Goal: Task Accomplishment & Management: Use online tool/utility

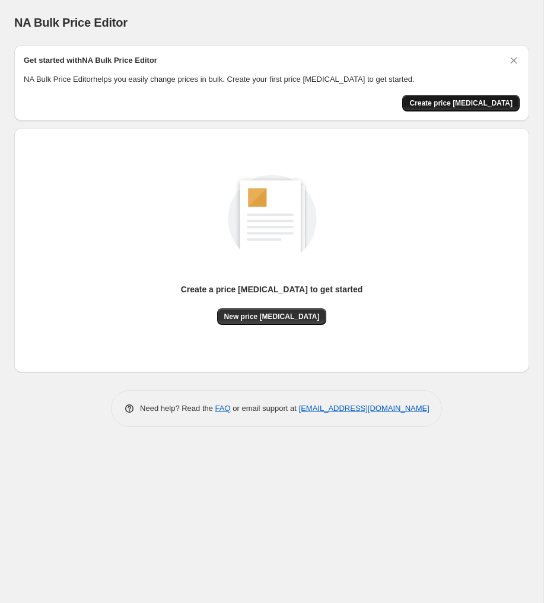
click at [451, 103] on span "Create price [MEDICAL_DATA]" at bounding box center [460, 102] width 103 height 9
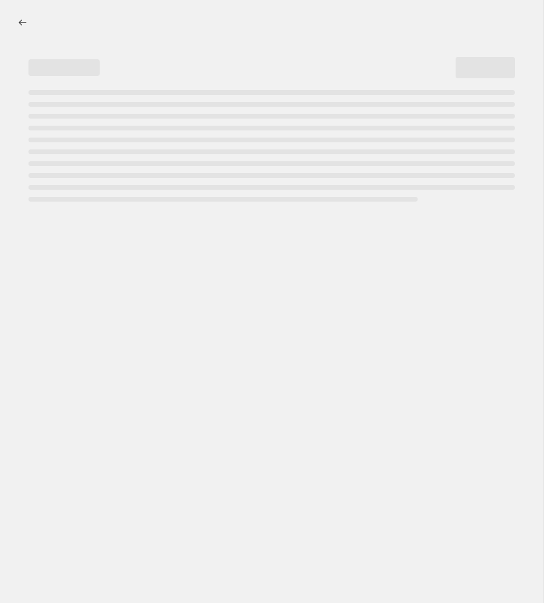
select select "percentage"
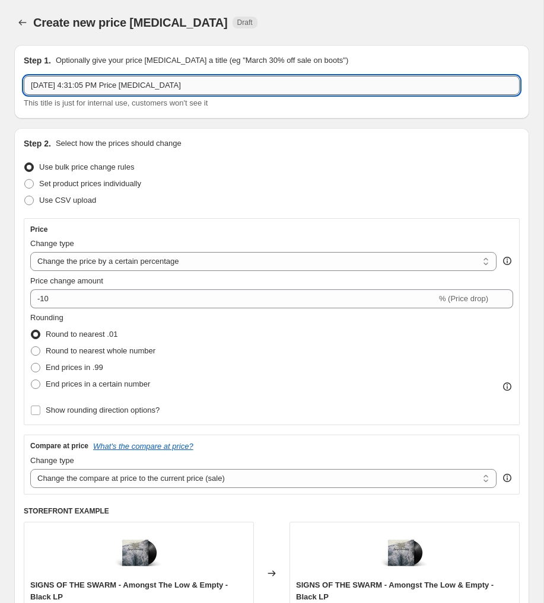
click at [109, 85] on input "[DATE] 4:31:05 PM Price [MEDICAL_DATA]" at bounding box center [272, 85] width 496 height 19
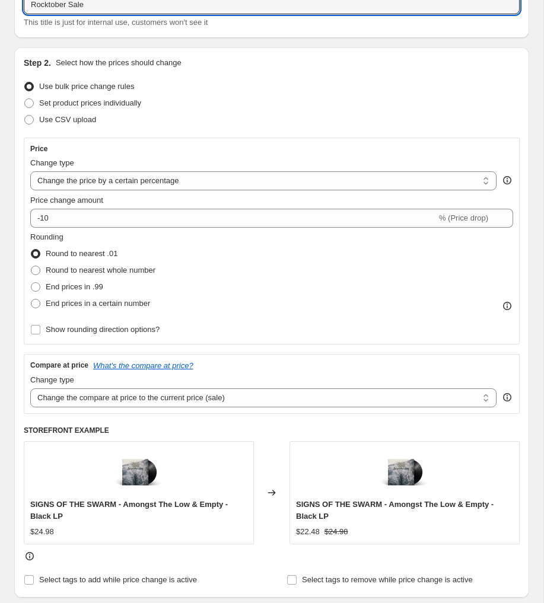
scroll to position [83, 0]
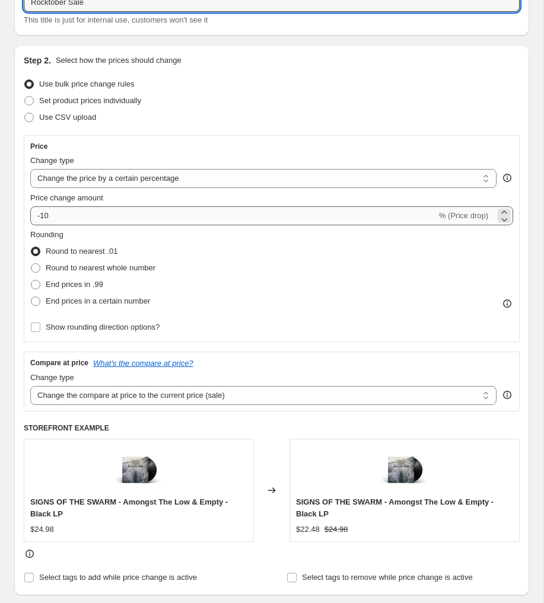
type input "Rocktober Sale"
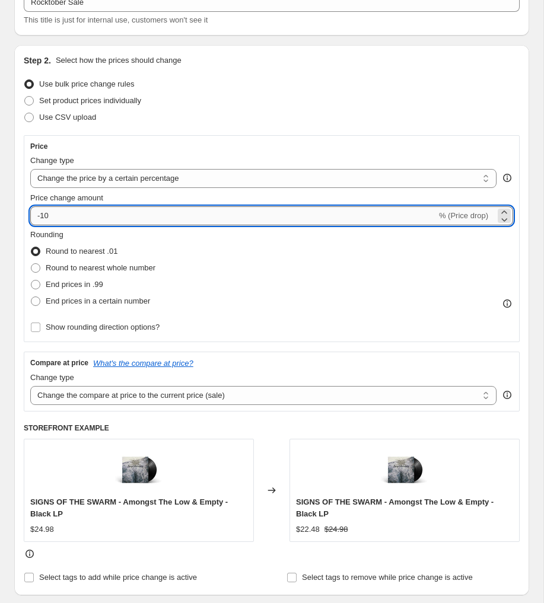
click at [76, 219] on input "-10" at bounding box center [233, 215] width 406 height 19
click at [505, 219] on icon at bounding box center [504, 219] width 12 height 12
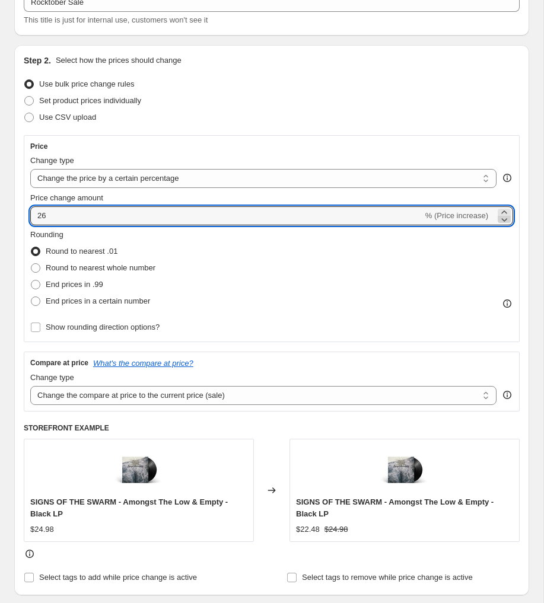
click at [505, 219] on icon at bounding box center [504, 219] width 12 height 12
type input "25"
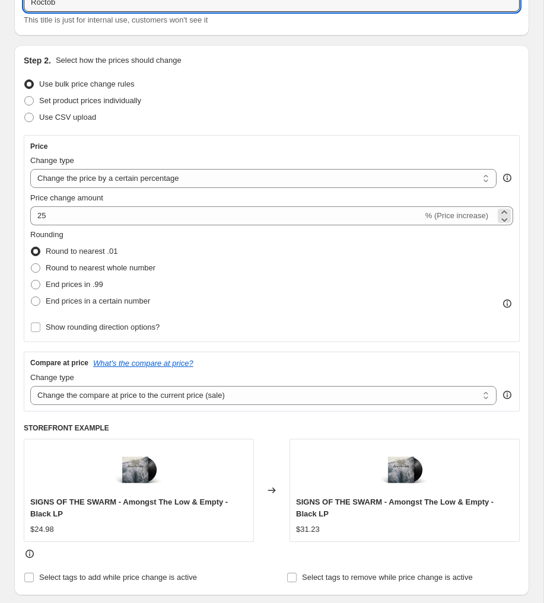
type input "Roctob"
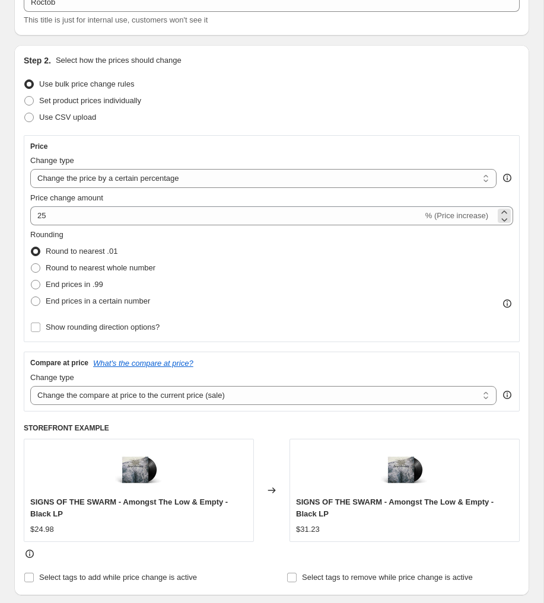
click at [441, 218] on span "% (Price increase)" at bounding box center [456, 215] width 63 height 9
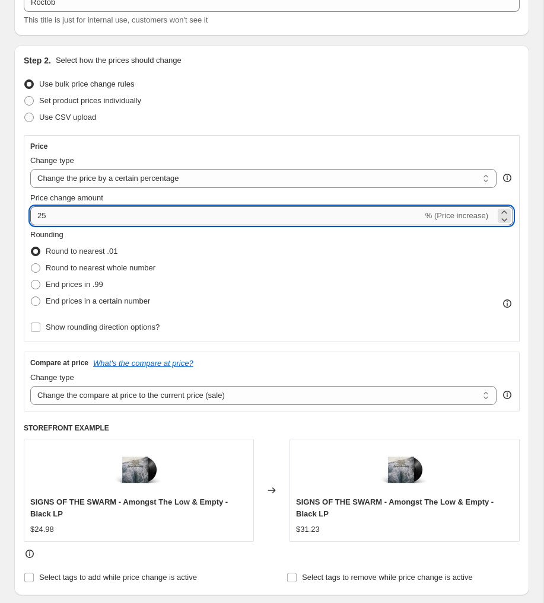
click at [156, 213] on input "25" at bounding box center [226, 215] width 393 height 19
type input "-30"
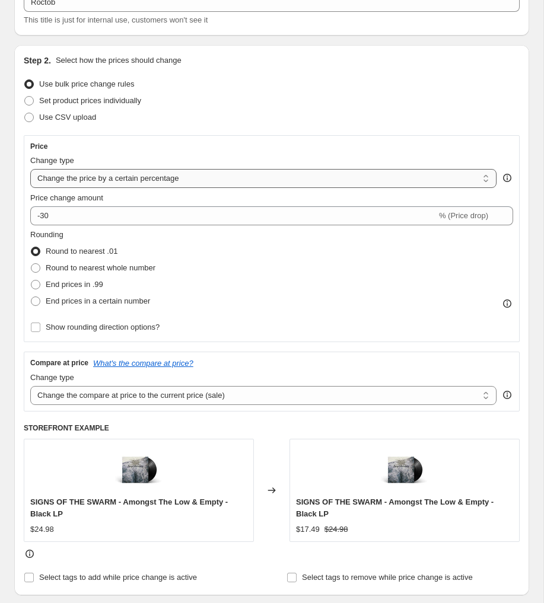
click at [152, 177] on select "Change the price to a certain amount Change the price by a certain amount Chang…" at bounding box center [263, 178] width 466 height 19
click at [30, 169] on select "Change the price to a certain amount Change the price by a certain amount Chang…" at bounding box center [263, 178] width 466 height 19
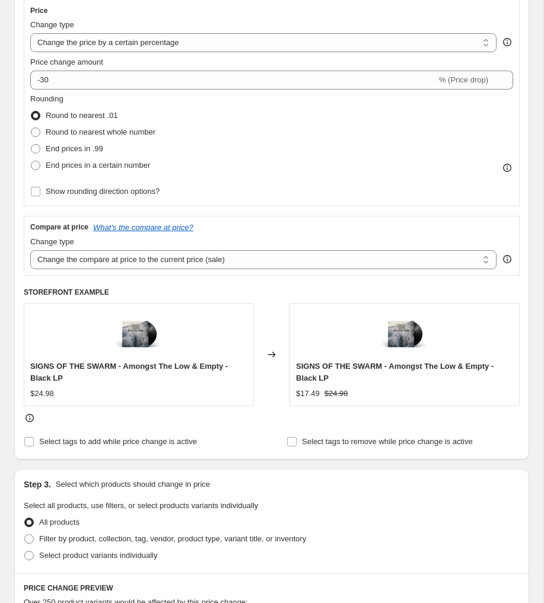
scroll to position [224, 0]
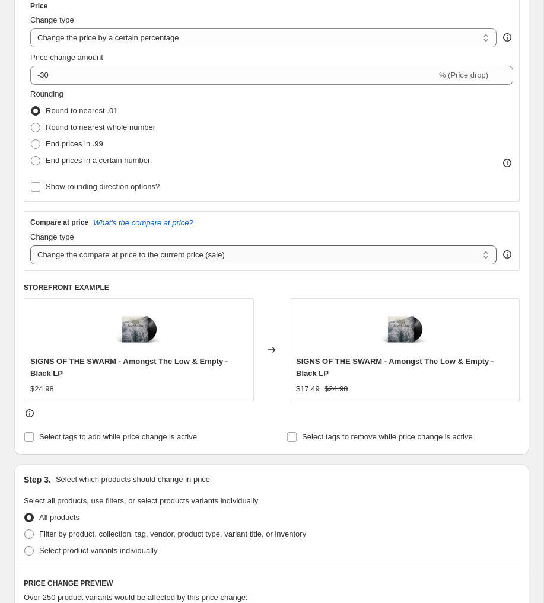
click at [97, 257] on select "Change the compare at price to the current price (sale) Change the compare at p…" at bounding box center [263, 254] width 466 height 19
click at [30, 245] on select "Change the compare at price to the current price (sale) Change the compare at p…" at bounding box center [263, 254] width 466 height 19
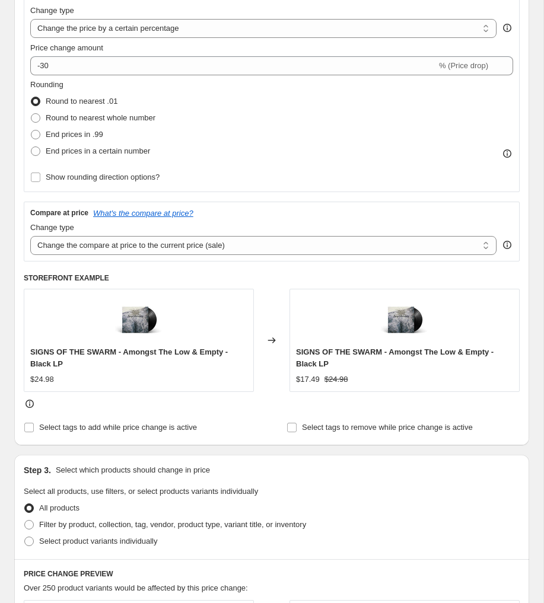
scroll to position [235, 0]
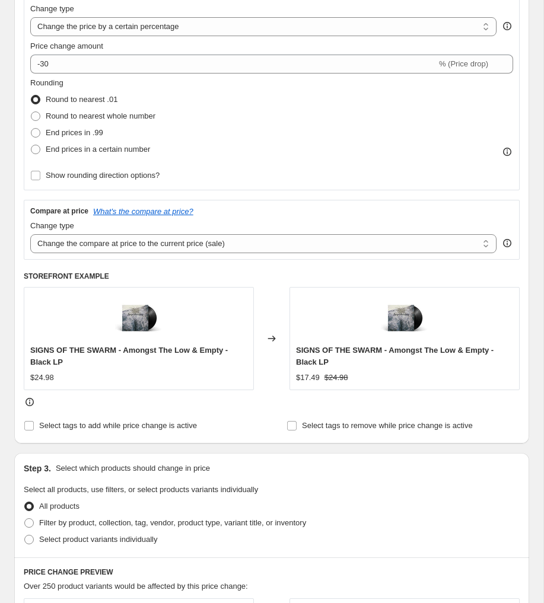
click at [29, 404] on icon at bounding box center [29, 402] width 1 height 3
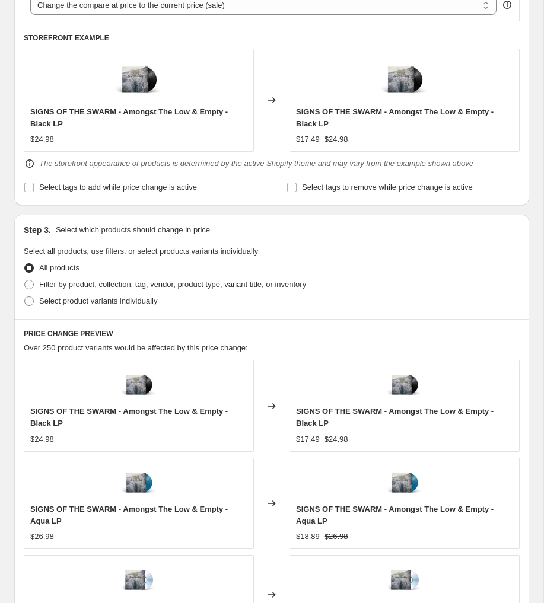
scroll to position [490, 0]
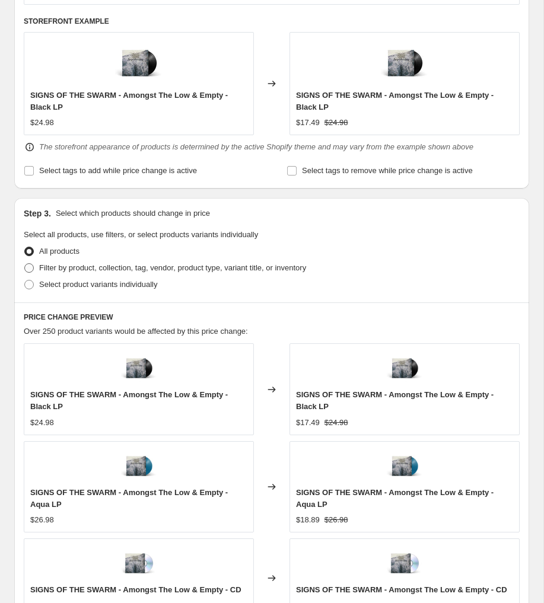
click at [28, 266] on span at bounding box center [28, 267] width 9 height 9
click at [25, 264] on input "Filter by product, collection, tag, vendor, product type, variant title, or inv…" at bounding box center [24, 263] width 1 height 1
radio input "true"
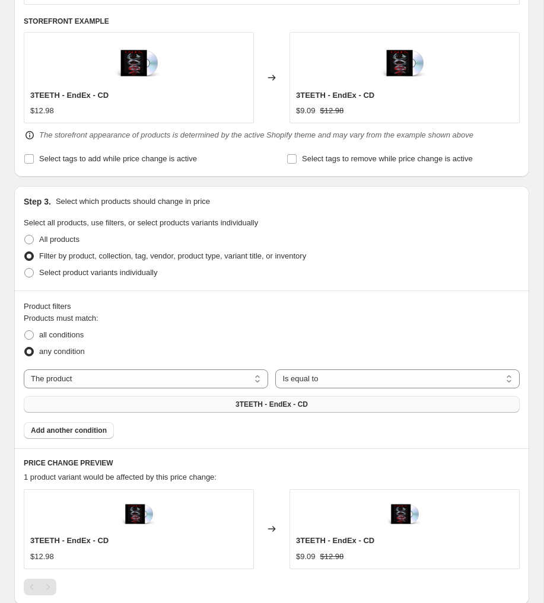
scroll to position [525, 0]
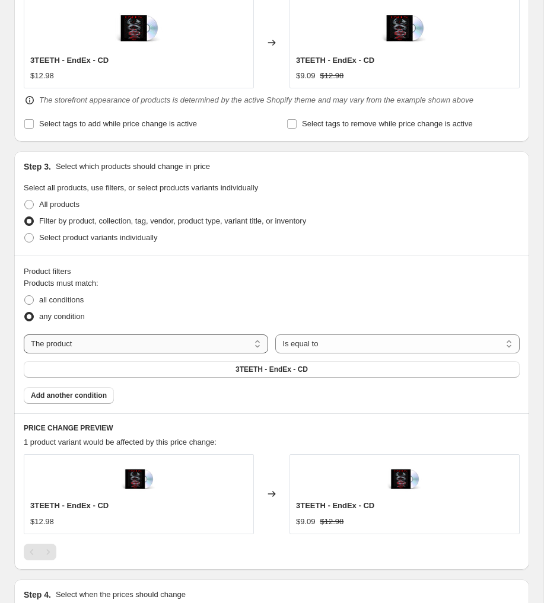
click at [129, 346] on select "The product The product's collection The product's tag The product's vendor The…" at bounding box center [146, 343] width 244 height 19
click at [63, 304] on span "all conditions" at bounding box center [61, 299] width 44 height 9
click at [25, 296] on input "all conditions" at bounding box center [24, 295] width 1 height 1
radio input "true"
click at [117, 237] on span "Select product variants individually" at bounding box center [98, 237] width 118 height 9
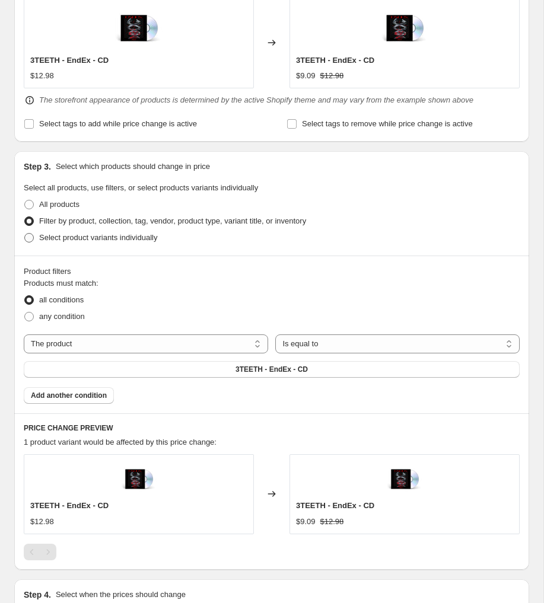
click at [25, 234] on input "Select product variants individually" at bounding box center [24, 233] width 1 height 1
radio input "true"
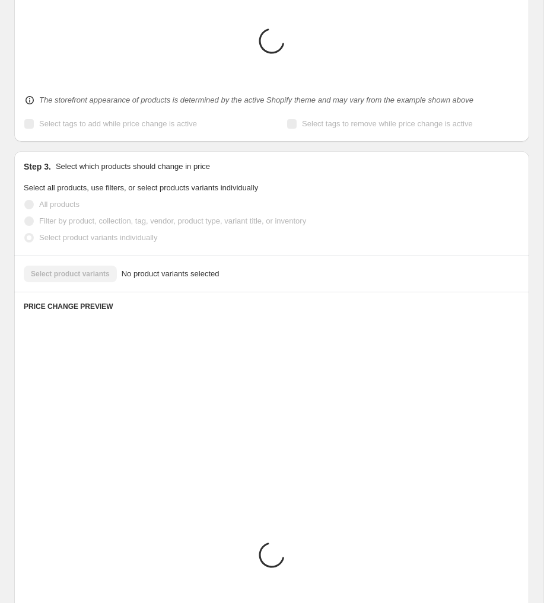
scroll to position [477, 0]
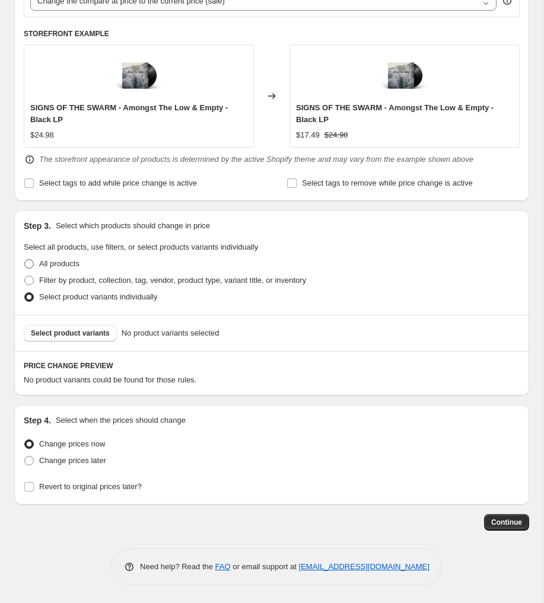
click at [27, 263] on span at bounding box center [28, 263] width 9 height 9
click at [25, 260] on input "All products" at bounding box center [24, 259] width 1 height 1
radio input "true"
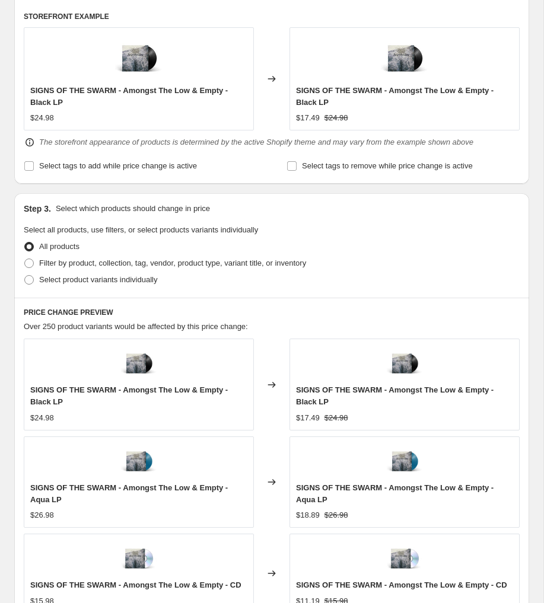
scroll to position [416, 0]
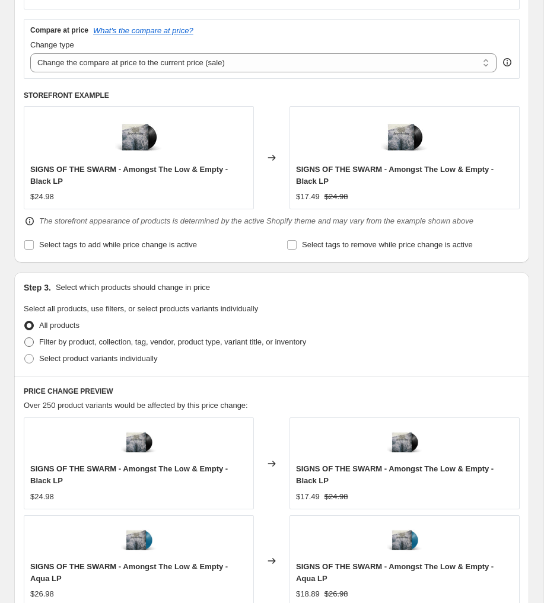
click at [40, 341] on span "Filter by product, collection, tag, vendor, product type, variant title, or inv…" at bounding box center [172, 341] width 267 height 9
click at [25, 338] on input "Filter by product, collection, tag, vendor, product type, variant title, or inv…" at bounding box center [24, 337] width 1 height 1
radio input "true"
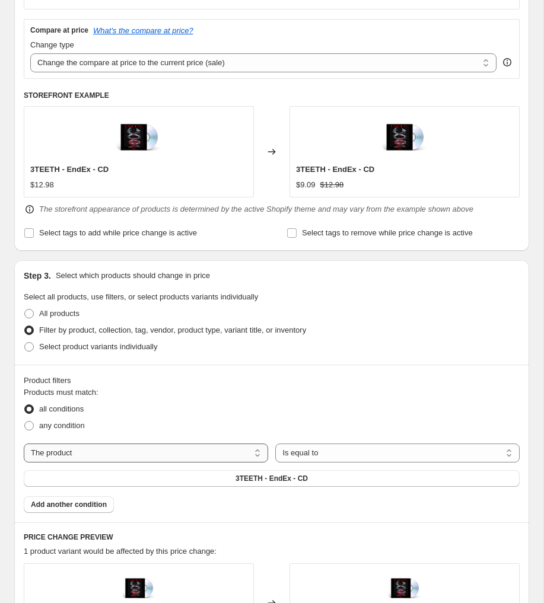
click at [173, 451] on select "The product The product's collection The product's tag The product's vendor The…" at bounding box center [146, 453] width 244 height 19
click at [139, 450] on select "The product The product's collection The product's tag The product's vendor The…" at bounding box center [146, 453] width 244 height 19
select select "collection"
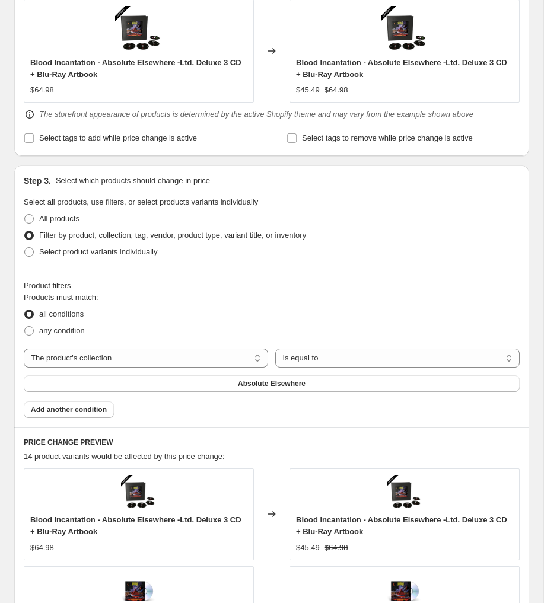
scroll to position [534, 0]
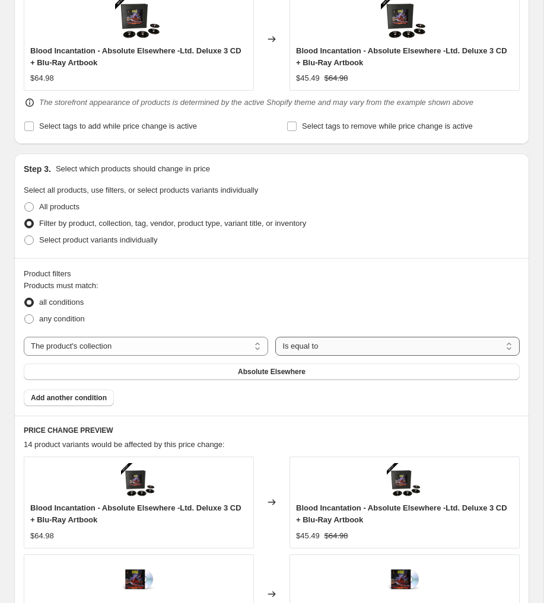
click at [323, 345] on select "Is equal to Is not equal to" at bounding box center [397, 346] width 244 height 19
click at [275, 337] on select "Is equal to Is not equal to" at bounding box center [397, 346] width 244 height 19
click at [291, 374] on span "Absolute Elsewhere" at bounding box center [272, 371] width 68 height 9
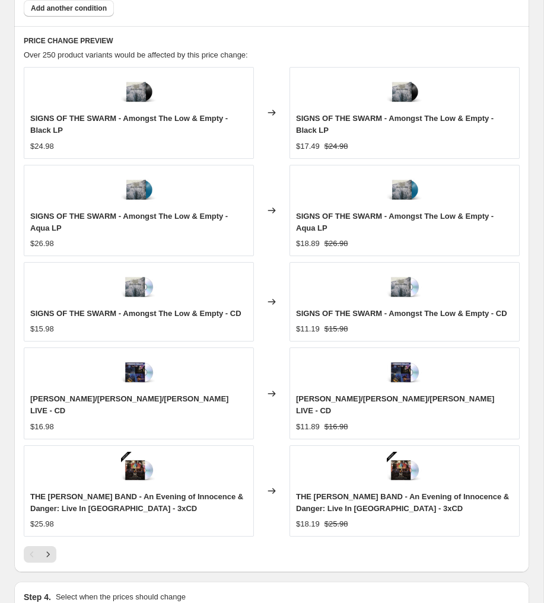
scroll to position [1101, 0]
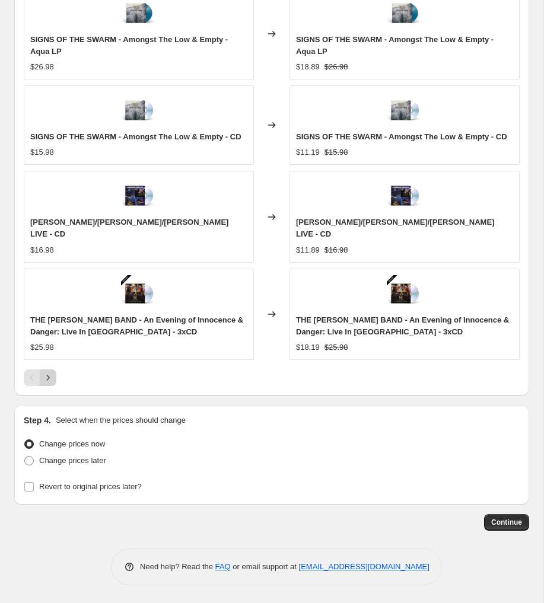
click at [53, 383] on icon "Next" at bounding box center [48, 378] width 12 height 12
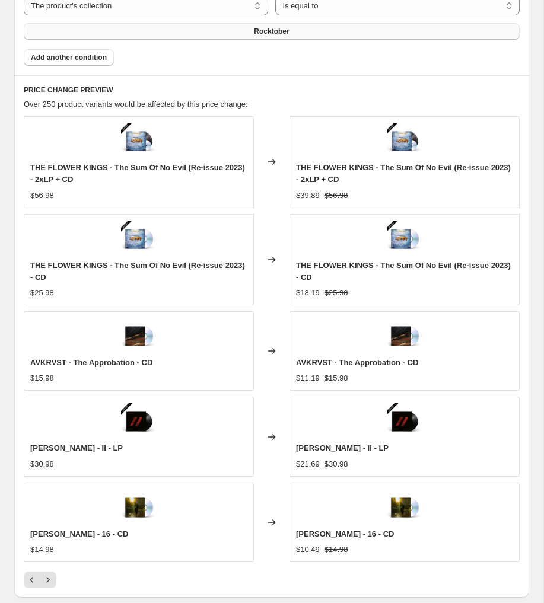
scroll to position [1077, 0]
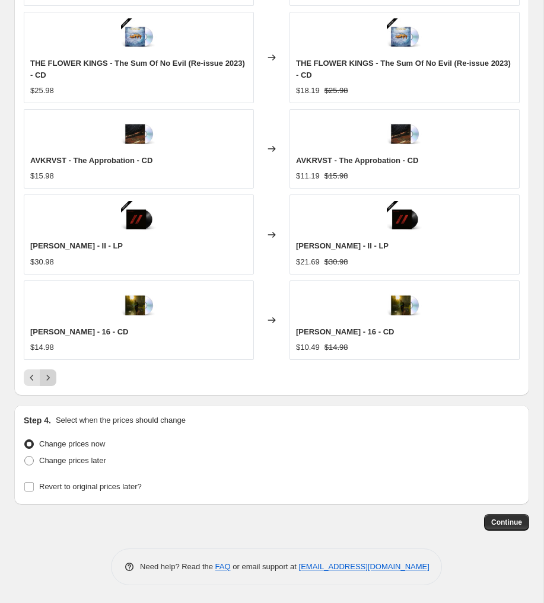
click at [47, 377] on icon "Next" at bounding box center [48, 378] width 12 height 12
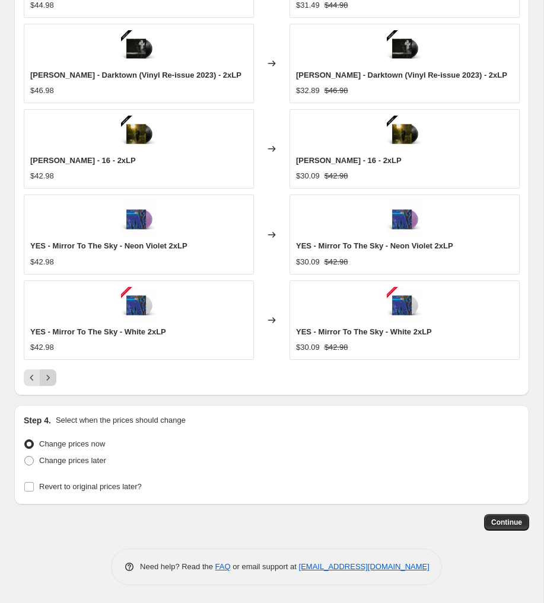
click at [47, 378] on icon "Next" at bounding box center [48, 378] width 12 height 12
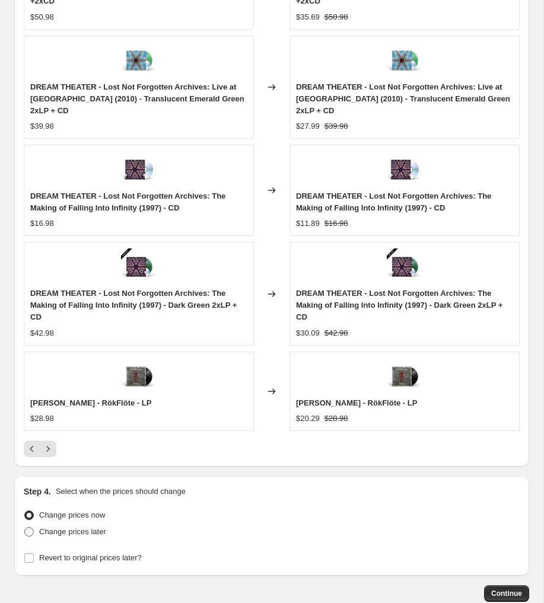
click at [59, 527] on span "Change prices later" at bounding box center [72, 531] width 67 height 9
click at [25, 527] on input "Change prices later" at bounding box center [24, 527] width 1 height 1
radio input "true"
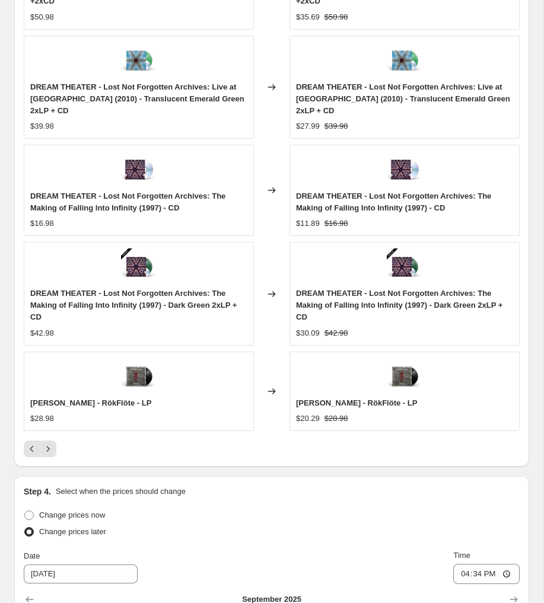
scroll to position [1170, 0]
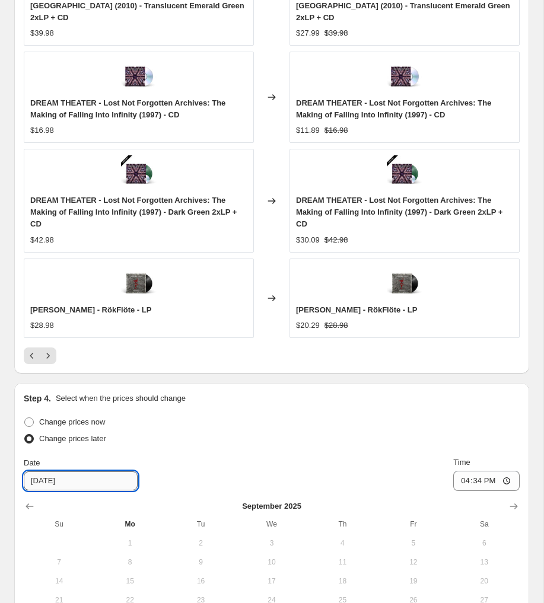
click at [90, 471] on input "9/30/2025" at bounding box center [81, 480] width 114 height 19
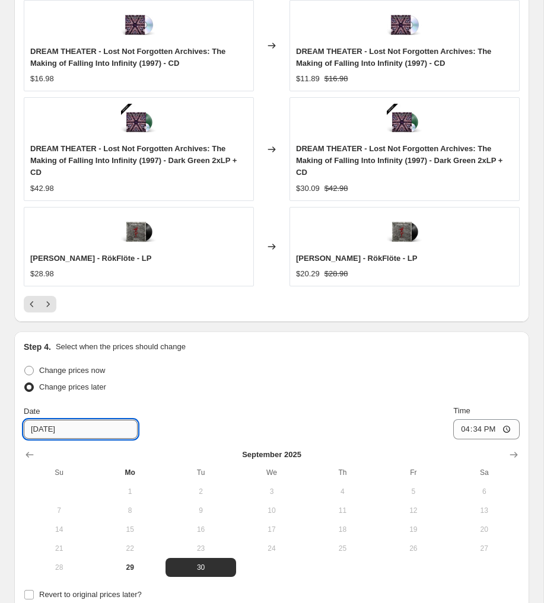
scroll to position [1280, 0]
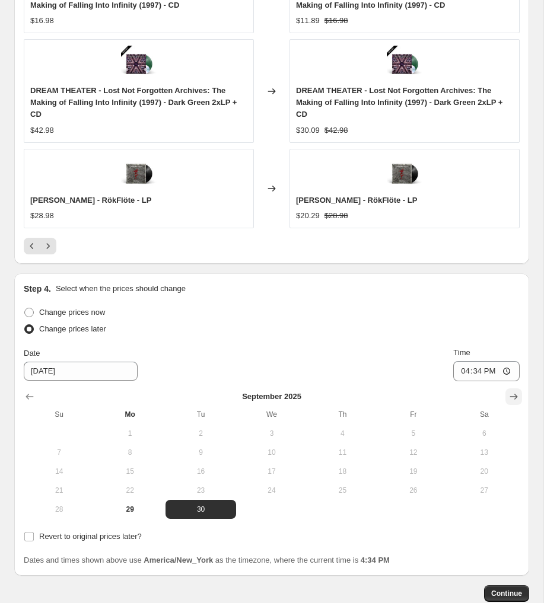
click at [513, 391] on icon "Show next month, October 2025" at bounding box center [514, 397] width 12 height 12
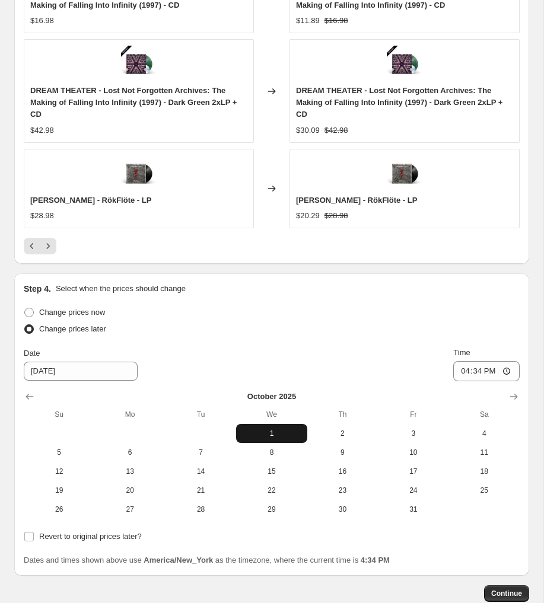
click at [273, 429] on span "1" at bounding box center [271, 433] width 61 height 9
type input "10/1/2025"
click at [488, 361] on input "16:34" at bounding box center [486, 371] width 66 height 20
click at [459, 361] on input "16:34" at bounding box center [486, 371] width 66 height 20
drag, startPoint x: 455, startPoint y: 348, endPoint x: 482, endPoint y: 346, distance: 27.3
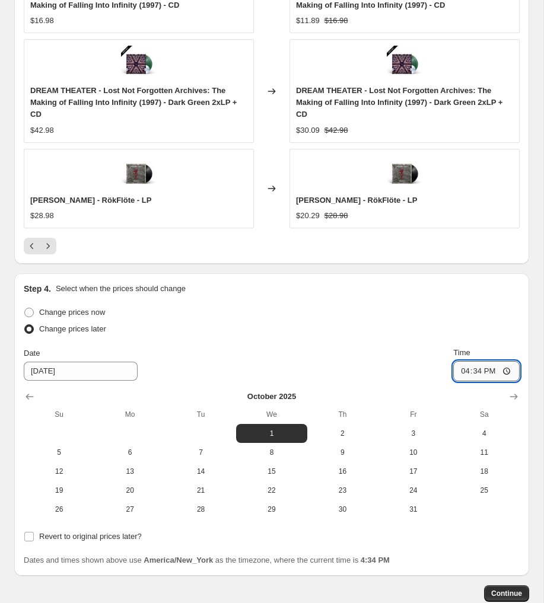
click at [483, 361] on input "16:34" at bounding box center [486, 371] width 66 height 20
click at [479, 361] on input "16:34" at bounding box center [486, 371] width 66 height 20
click at [461, 361] on input "16:34" at bounding box center [486, 371] width 66 height 20
click at [490, 361] on input "16:34" at bounding box center [486, 371] width 66 height 20
click at [506, 361] on input "16:34" at bounding box center [486, 371] width 66 height 20
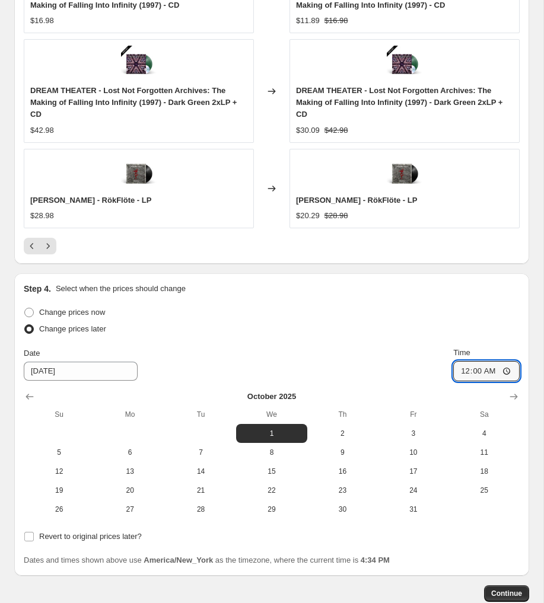
type input "00:00"
click at [474, 283] on div "Step 4. Select when the prices should change" at bounding box center [272, 289] width 496 height 12
click at [62, 532] on span "Revert to original prices later?" at bounding box center [90, 536] width 103 height 9
click at [34, 532] on input "Revert to original prices later?" at bounding box center [28, 536] width 9 height 9
checkbox input "true"
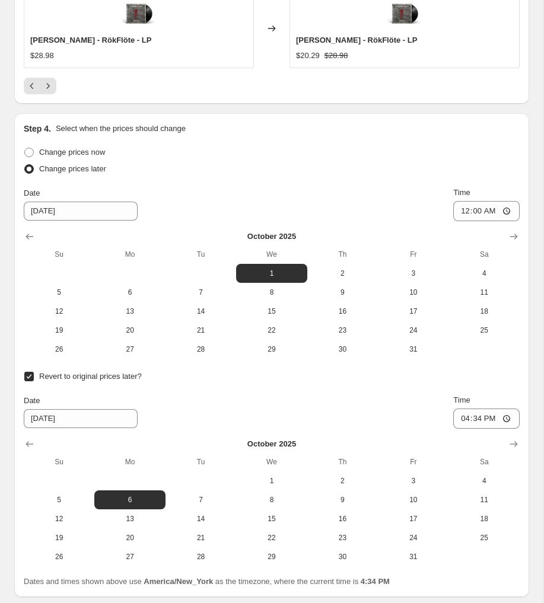
scroll to position [1441, 0]
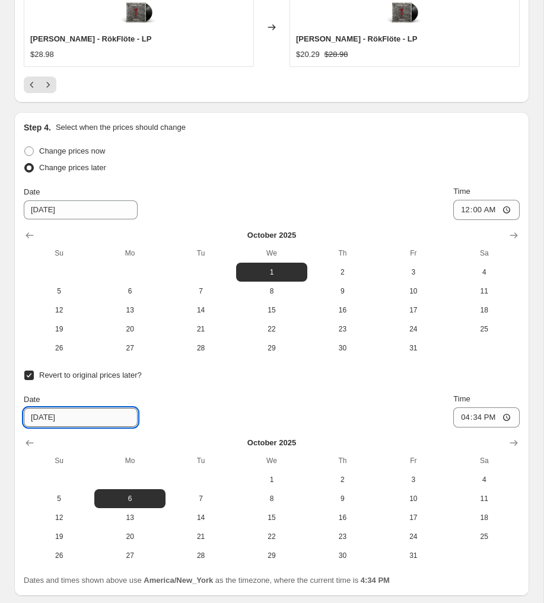
click at [86, 408] on input "10/6/2025" at bounding box center [81, 417] width 114 height 19
click at [50, 408] on input "10/6/2025" at bounding box center [81, 417] width 114 height 19
click at [512, 437] on icon "Show next month, November 2025" at bounding box center [514, 443] width 12 height 12
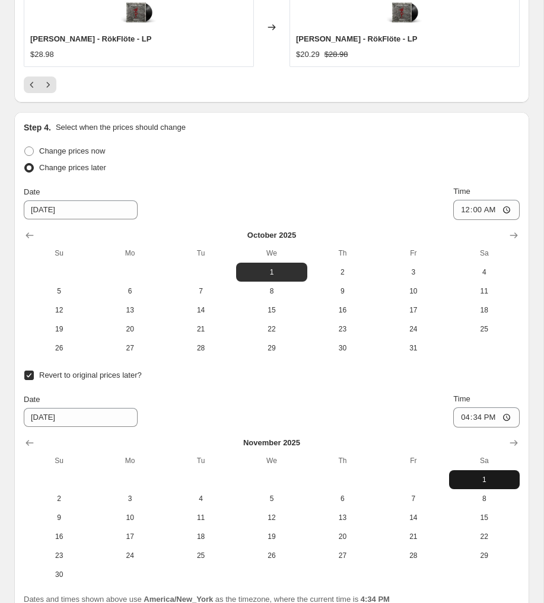
click at [486, 475] on span "1" at bounding box center [484, 479] width 61 height 9
type input "11/1/2025"
click at [505, 407] on input "16:34" at bounding box center [486, 417] width 66 height 20
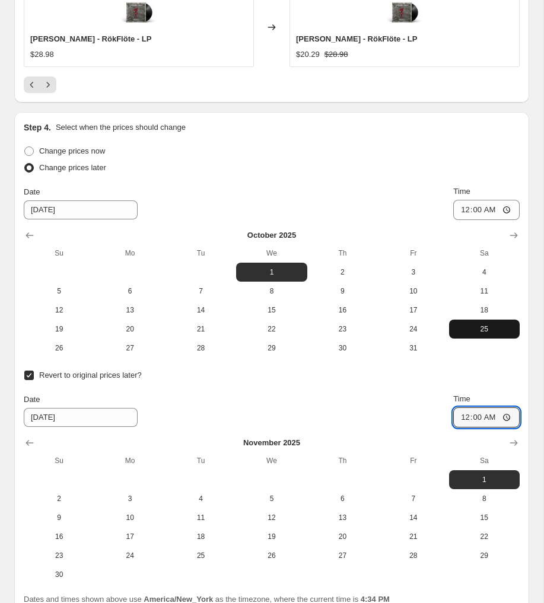
type input "00:00"
click at [513, 320] on button "25" at bounding box center [484, 329] width 71 height 19
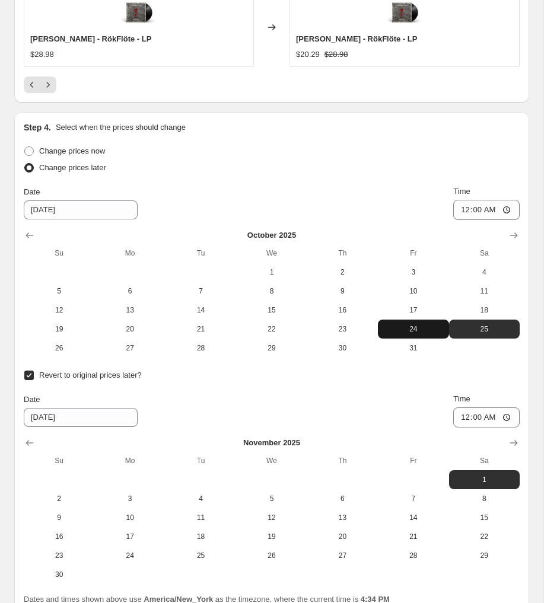
click at [404, 324] on span "24" at bounding box center [412, 328] width 61 height 9
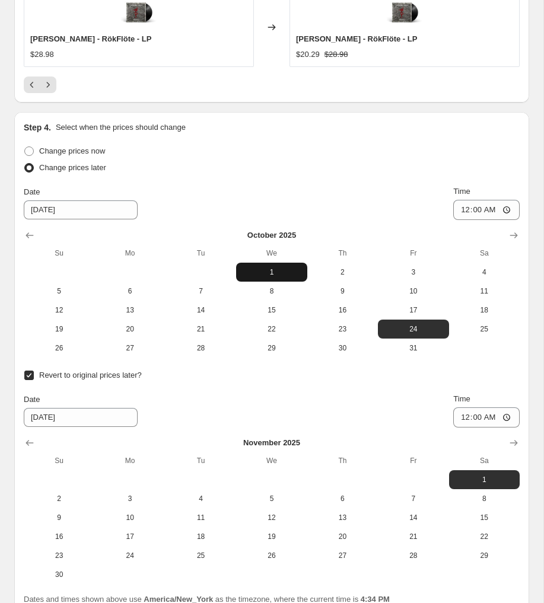
click at [276, 267] on span "1" at bounding box center [271, 271] width 61 height 9
type input "10/1/2025"
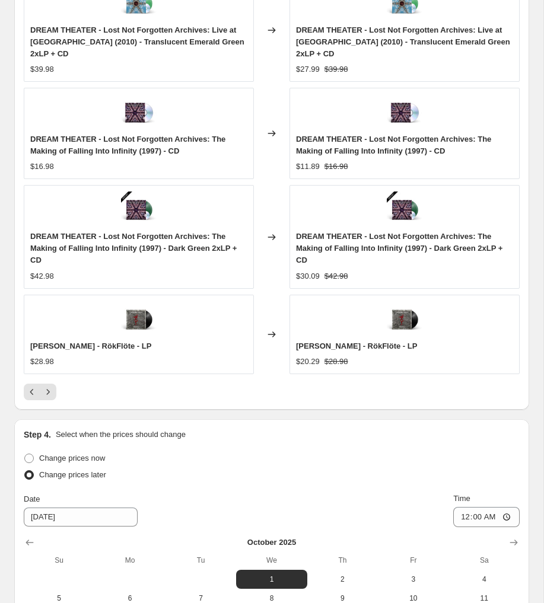
scroll to position [1041, 0]
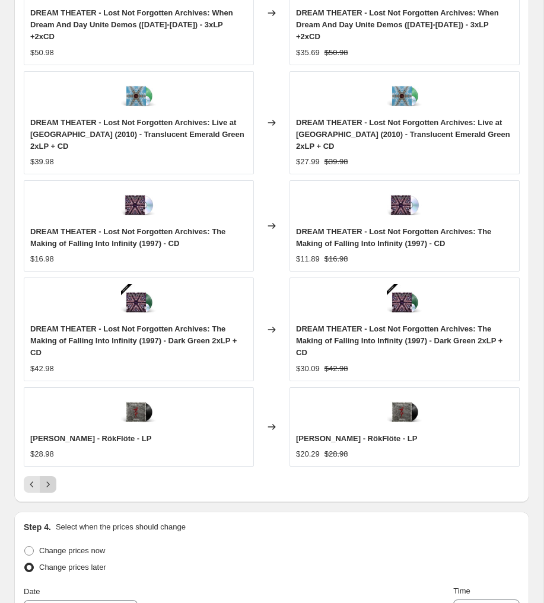
click at [46, 479] on icon "Next" at bounding box center [48, 485] width 12 height 12
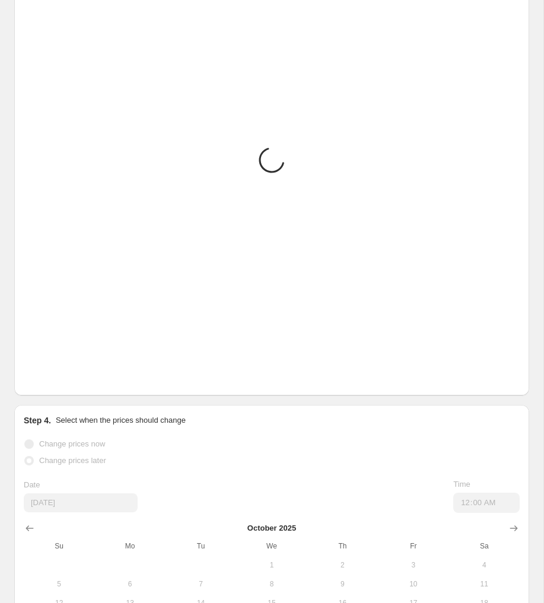
scroll to position [1029, 0]
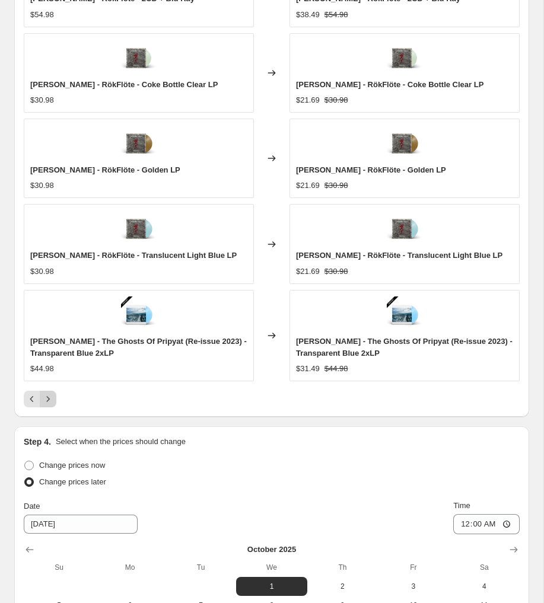
click at [47, 406] on button "Next" at bounding box center [48, 399] width 17 height 17
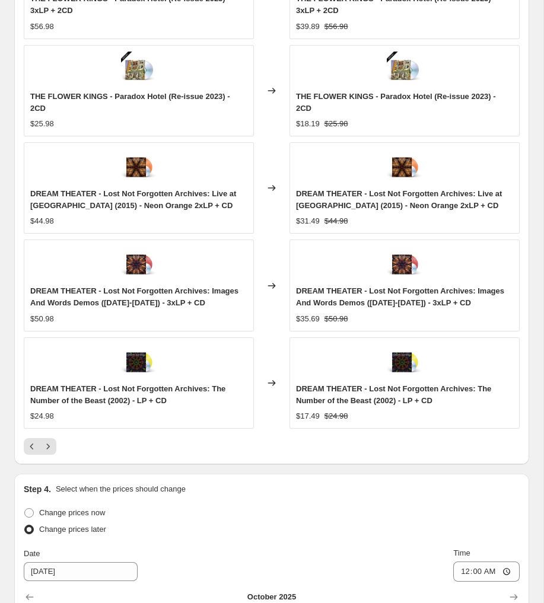
click at [77, 449] on div at bounding box center [272, 446] width 496 height 17
click at [51, 449] on icon "Next" at bounding box center [48, 447] width 12 height 12
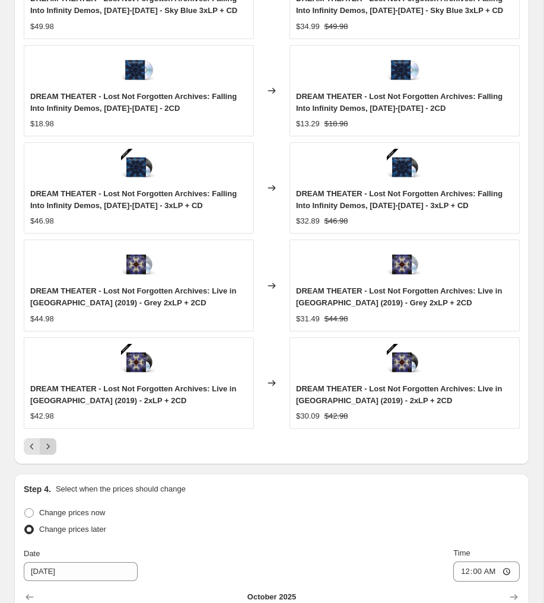
click at [49, 447] on icon "Next" at bounding box center [48, 446] width 3 height 5
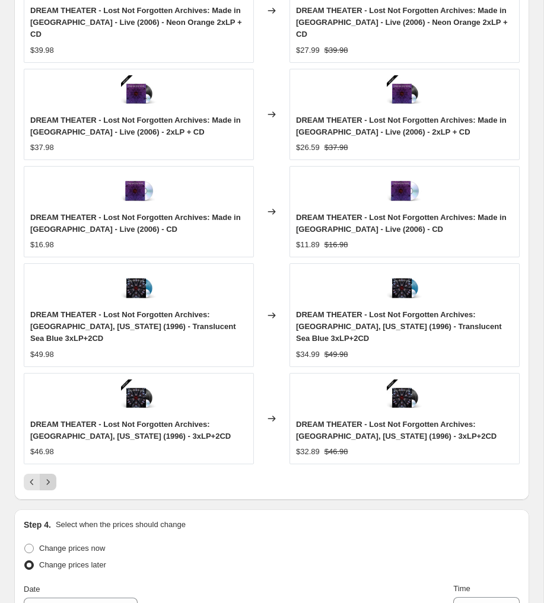
click at [52, 476] on icon "Next" at bounding box center [48, 482] width 12 height 12
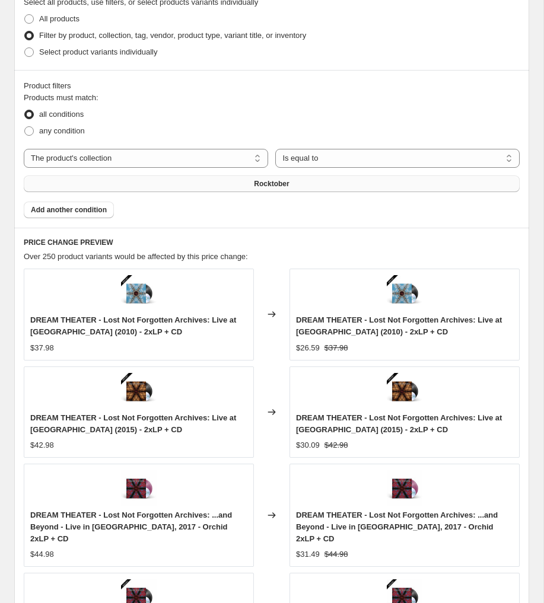
scroll to position [627, 0]
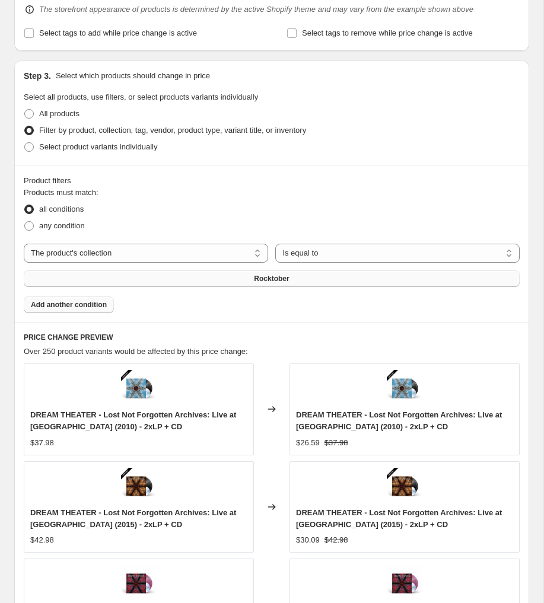
click at [90, 310] on button "Add another condition" at bounding box center [69, 304] width 90 height 17
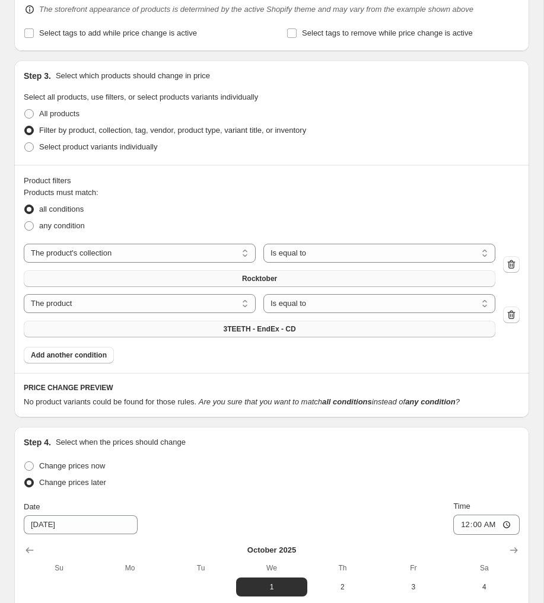
click at [170, 329] on button "3TEETH - EndEx - CD" at bounding box center [259, 329] width 471 height 17
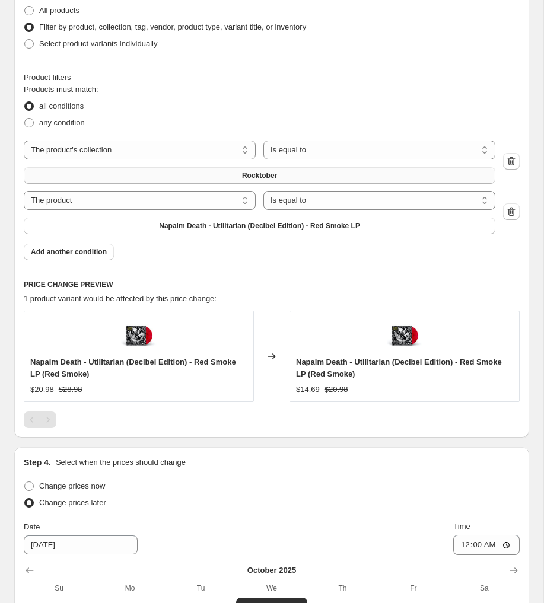
scroll to position [703, 0]
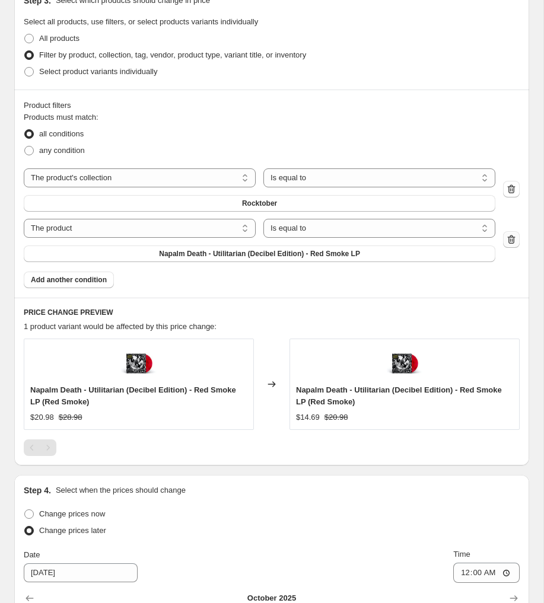
click at [514, 243] on icon "button" at bounding box center [511, 240] width 12 height 12
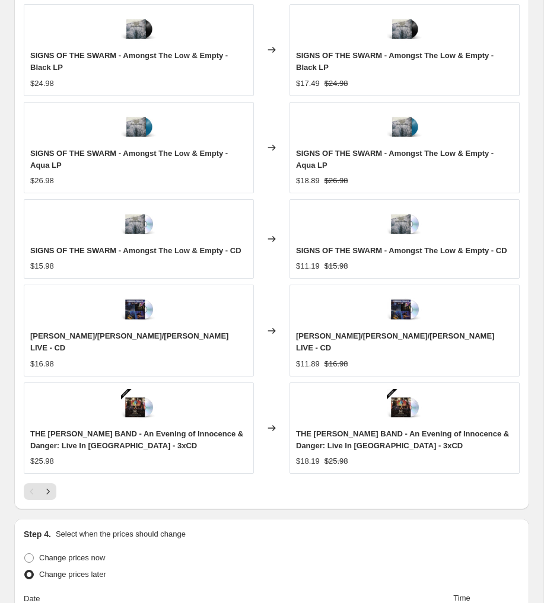
scroll to position [1150, 0]
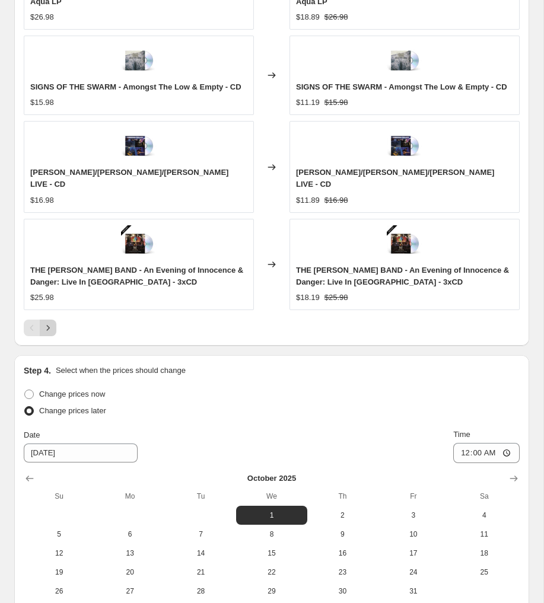
click at [47, 324] on icon "Next" at bounding box center [48, 328] width 12 height 12
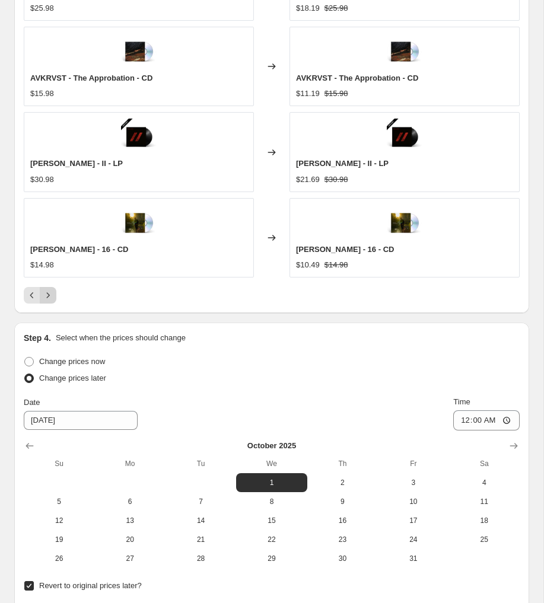
click at [45, 295] on icon "Next" at bounding box center [48, 295] width 12 height 12
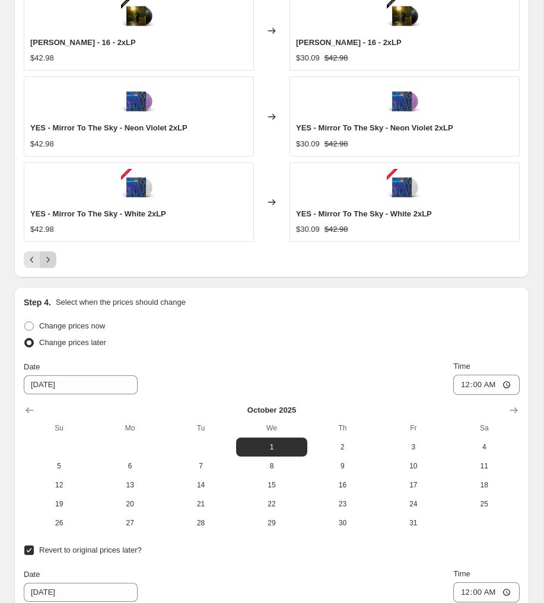
click at [49, 266] on icon "Next" at bounding box center [48, 260] width 12 height 12
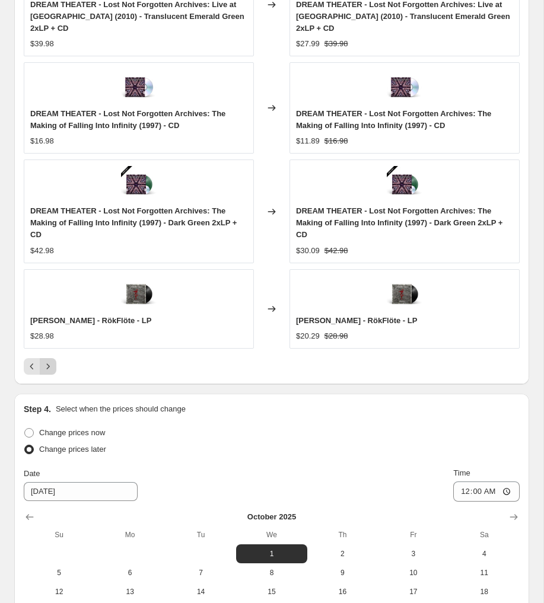
click at [49, 316] on span "JETHRO TULL - RökFlöte - LP" at bounding box center [90, 320] width 121 height 9
click at [52, 361] on icon "Next" at bounding box center [48, 367] width 12 height 12
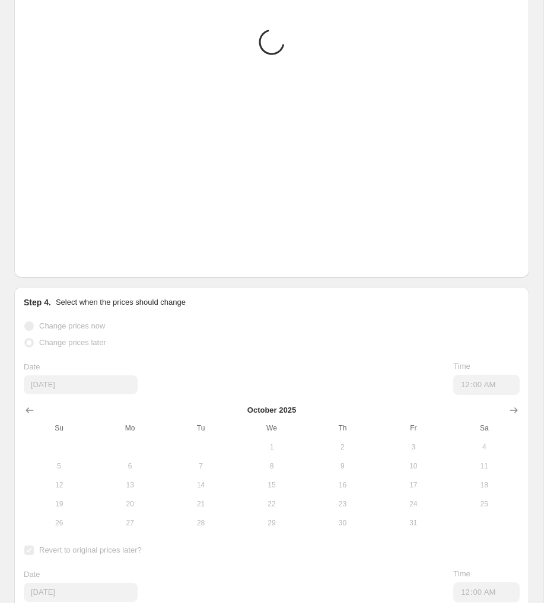
scroll to position [1147, 0]
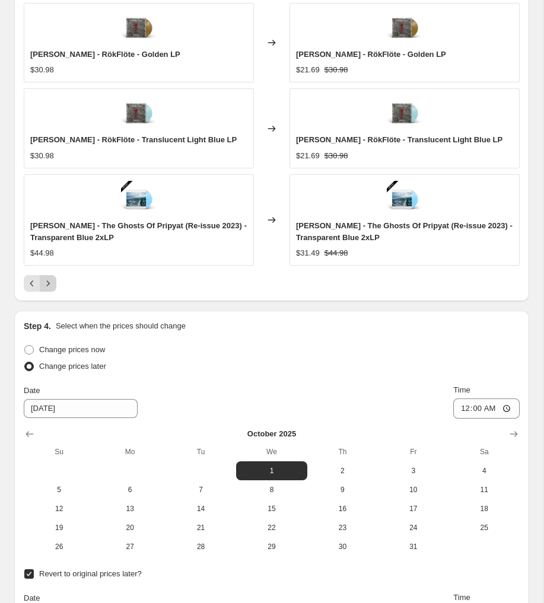
click at [46, 283] on icon "Next" at bounding box center [48, 284] width 12 height 12
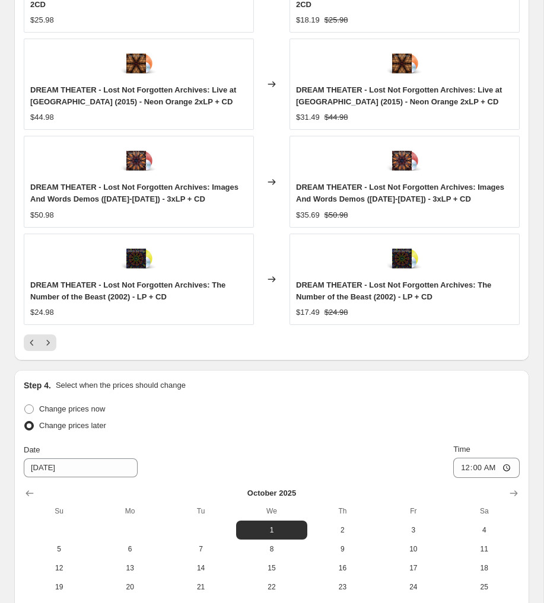
scroll to position [1159, 0]
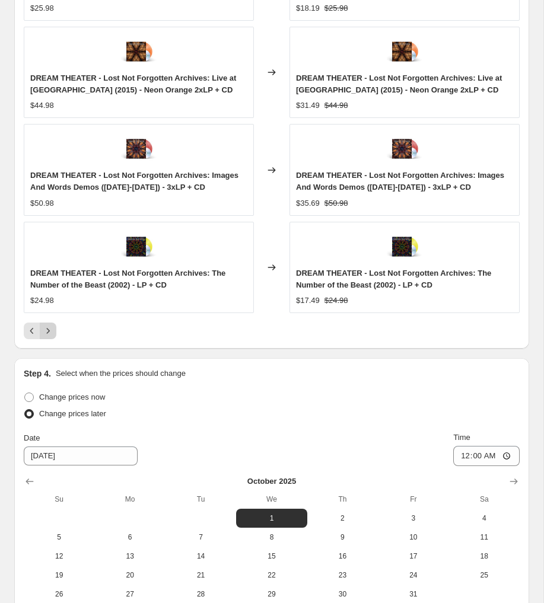
click at [51, 329] on icon "Next" at bounding box center [48, 331] width 12 height 12
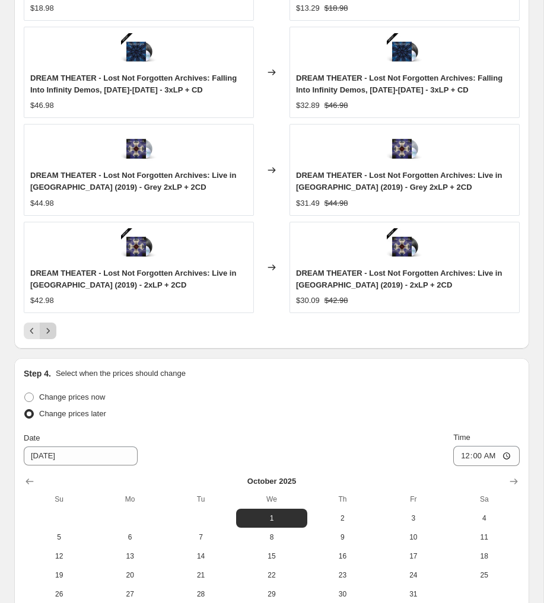
click at [51, 331] on icon "Next" at bounding box center [48, 331] width 12 height 12
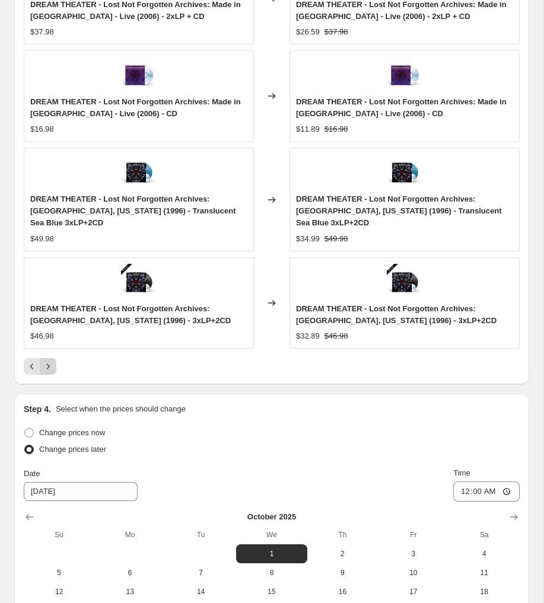
click at [47, 361] on icon "Next" at bounding box center [48, 367] width 12 height 12
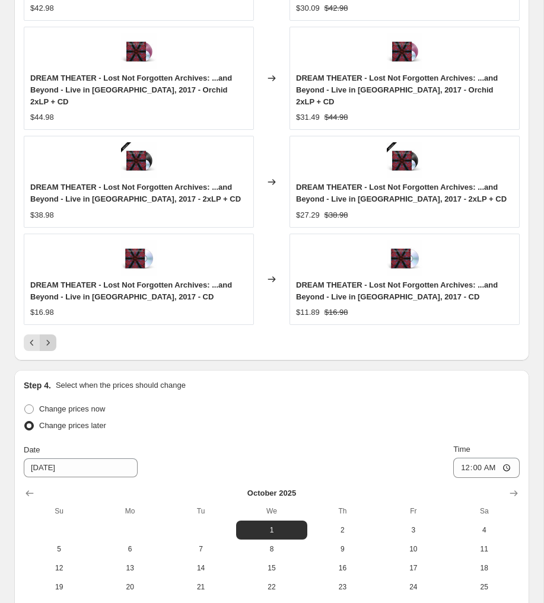
click at [49, 337] on icon "Next" at bounding box center [48, 343] width 12 height 12
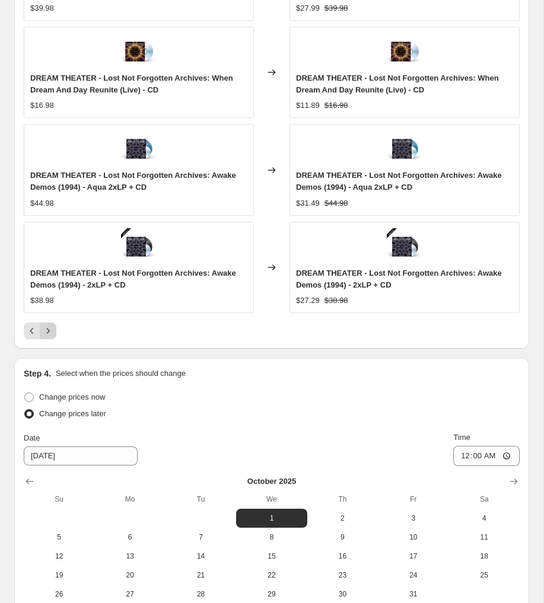
click at [48, 333] on icon "Next" at bounding box center [48, 331] width 12 height 12
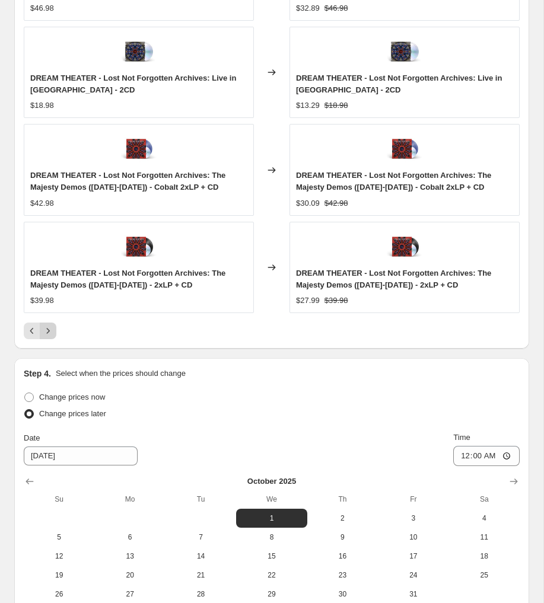
click at [48, 328] on icon "Next" at bounding box center [48, 331] width 12 height 12
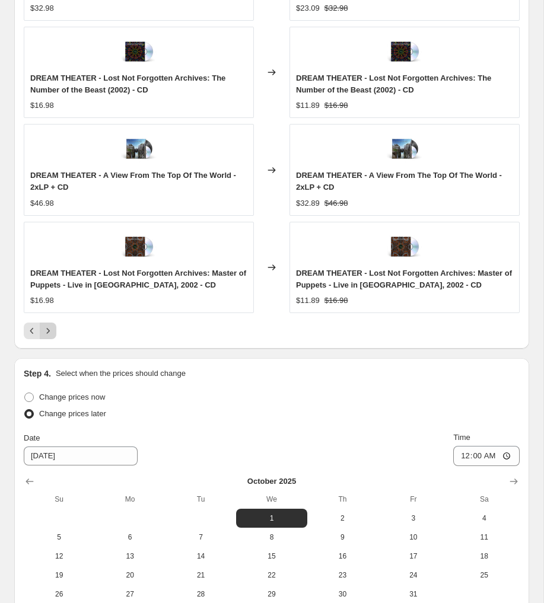
click at [47, 333] on icon "Next" at bounding box center [48, 330] width 3 height 5
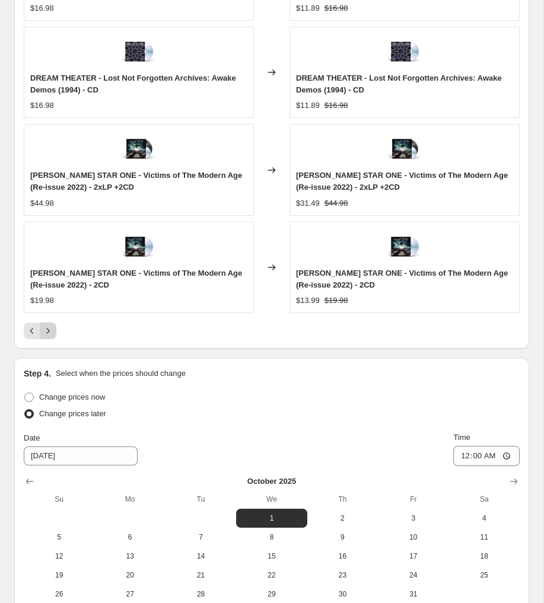
click at [46, 331] on icon "Next" at bounding box center [48, 331] width 12 height 12
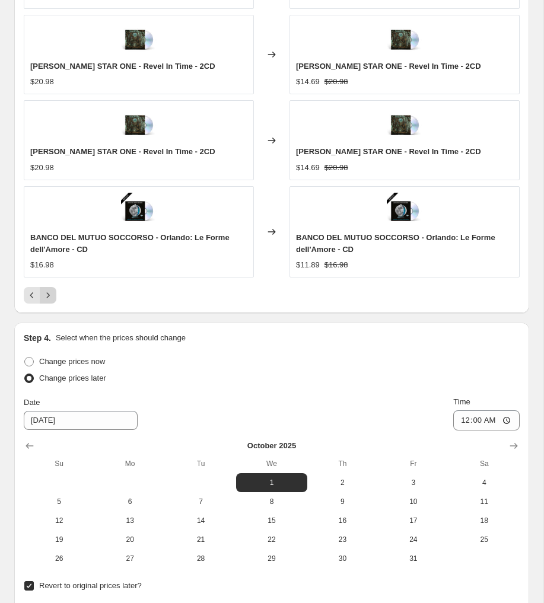
click at [48, 301] on icon "Next" at bounding box center [48, 295] width 12 height 12
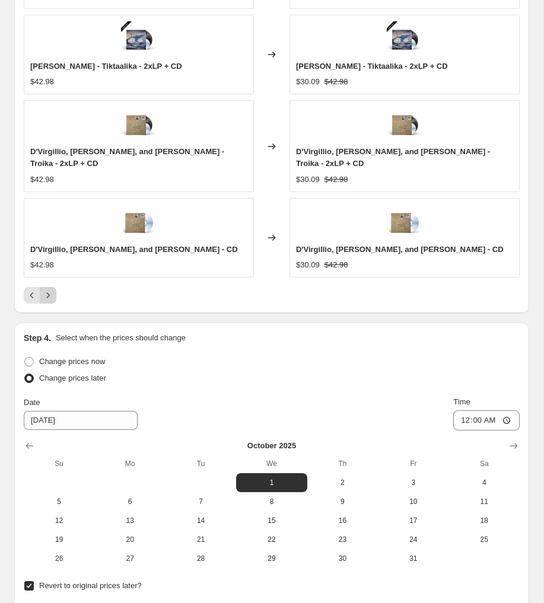
click at [48, 289] on button "Next" at bounding box center [48, 295] width 17 height 17
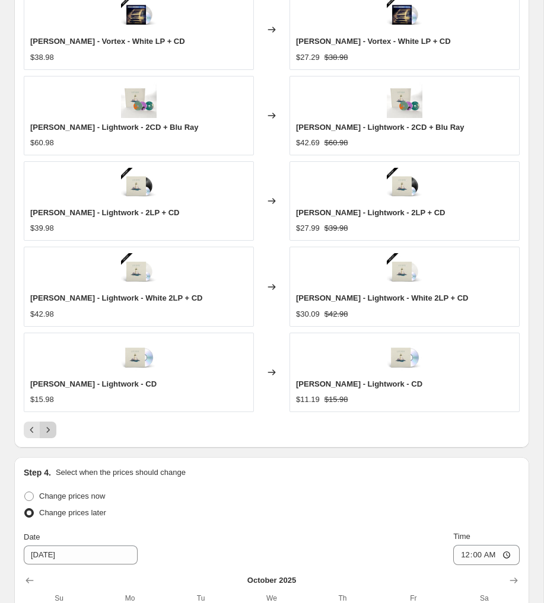
scroll to position [955, 0]
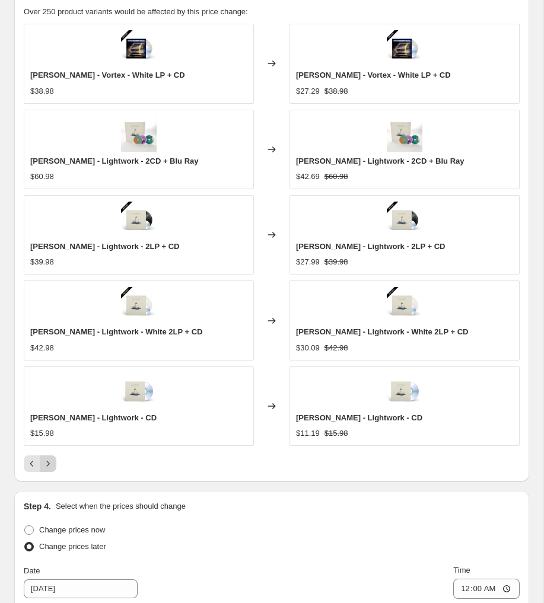
click at [49, 462] on icon "Next" at bounding box center [48, 464] width 12 height 12
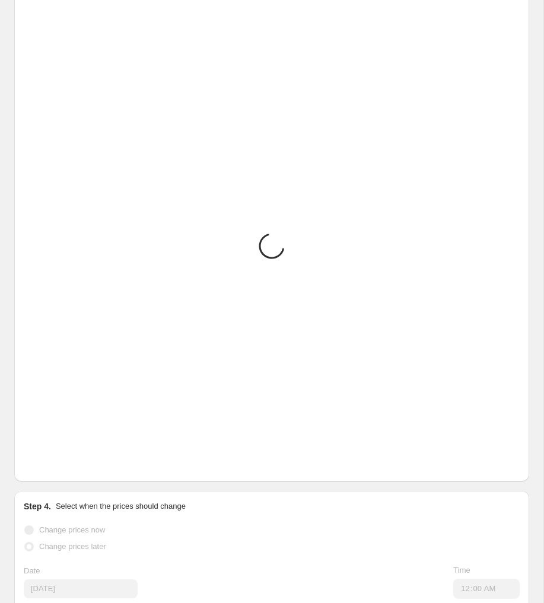
scroll to position [967, 0]
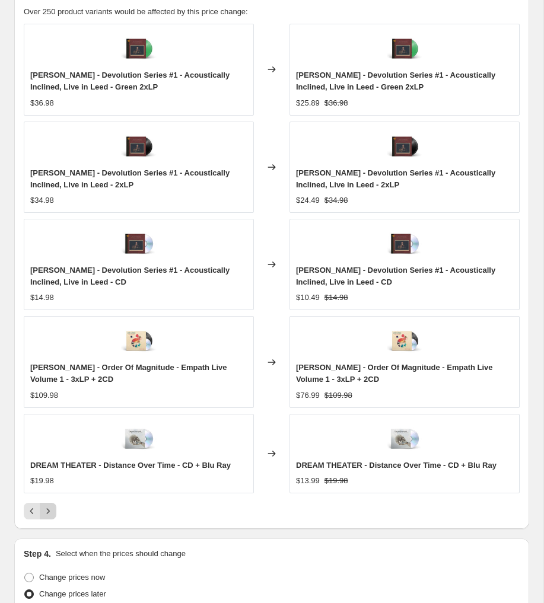
click at [49, 510] on icon "Next" at bounding box center [48, 511] width 12 height 12
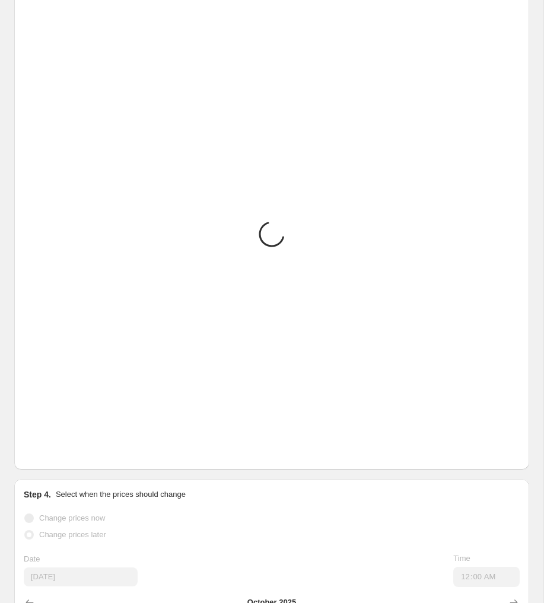
scroll to position [955, 0]
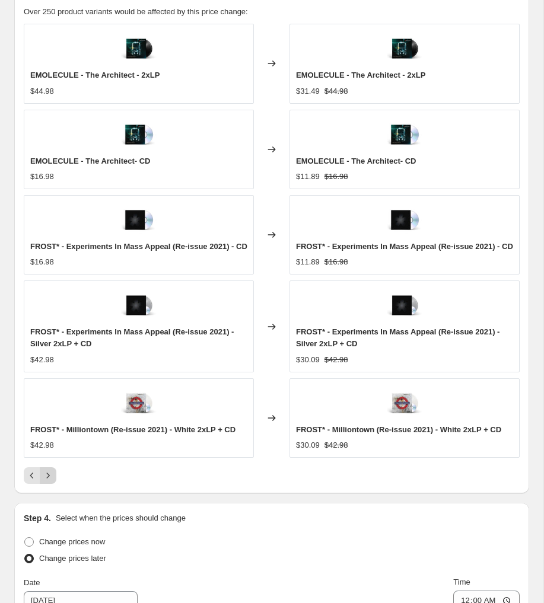
click at [48, 482] on icon "Next" at bounding box center [48, 476] width 12 height 12
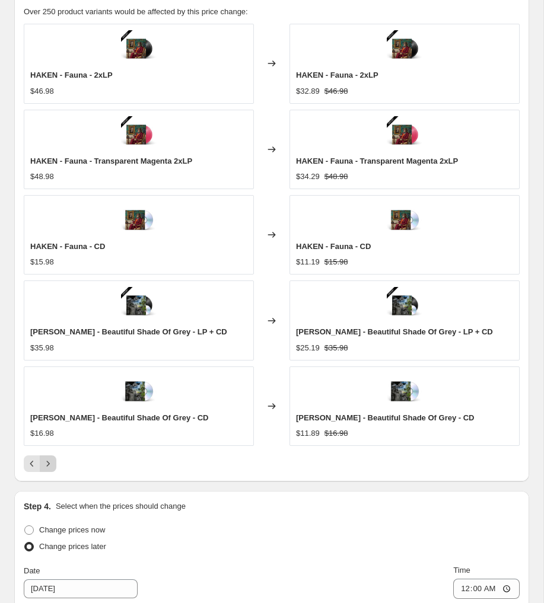
click at [53, 458] on icon "Next" at bounding box center [48, 464] width 12 height 12
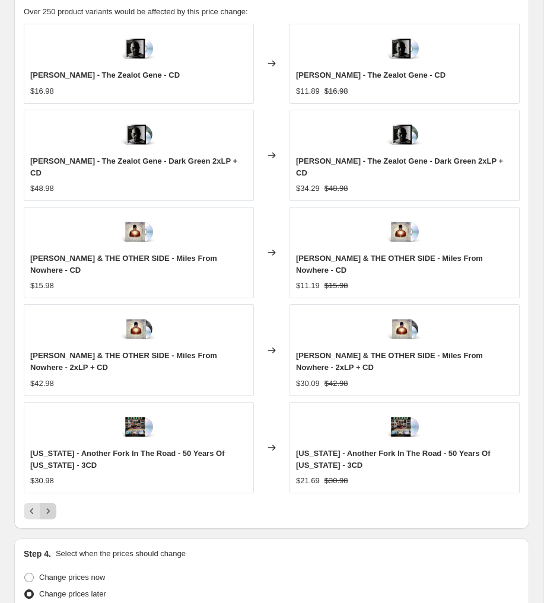
click at [51, 505] on icon "Next" at bounding box center [48, 511] width 12 height 12
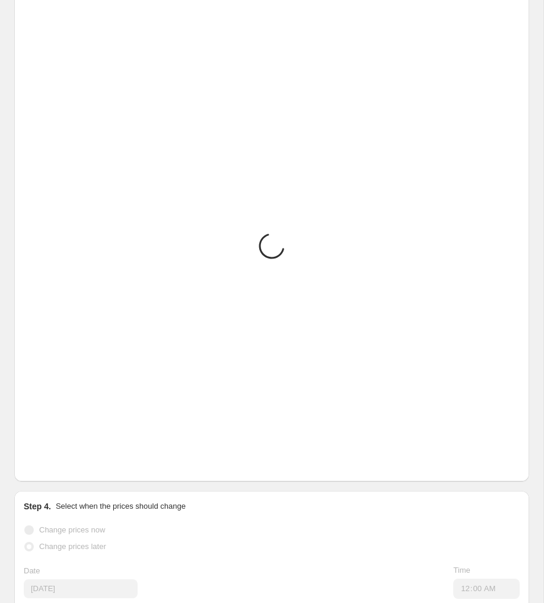
scroll to position [967, 0]
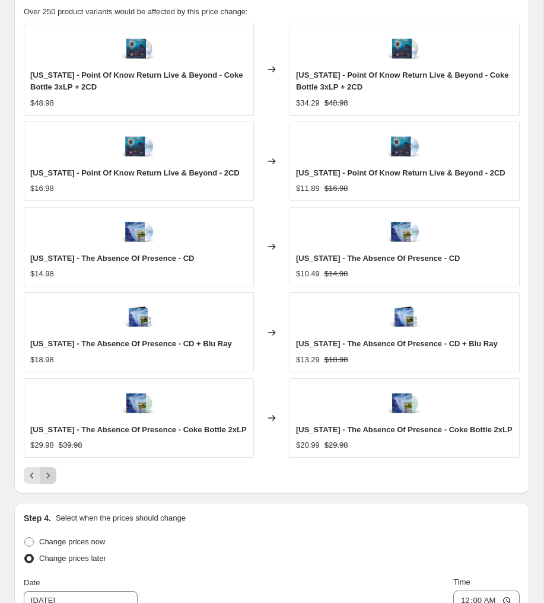
click at [47, 472] on icon "Next" at bounding box center [48, 476] width 12 height 12
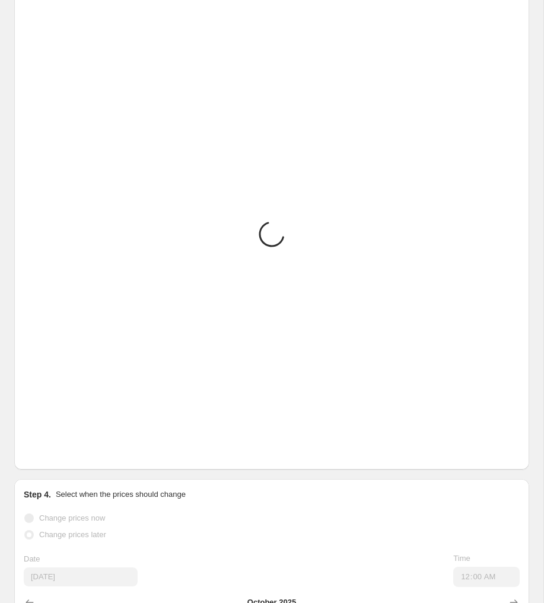
scroll to position [955, 0]
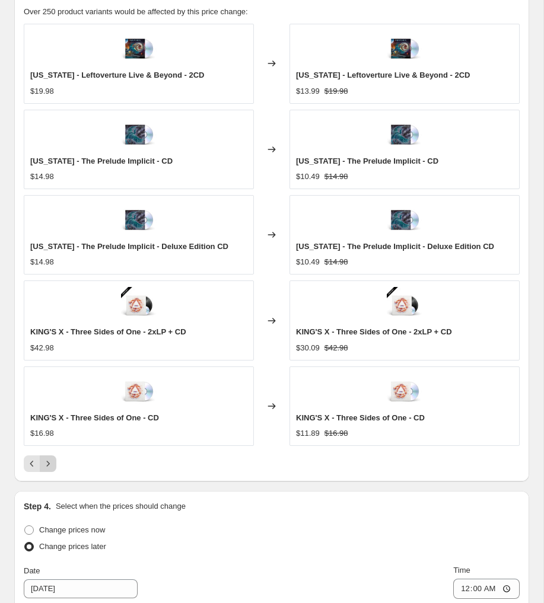
click at [47, 466] on icon "Next" at bounding box center [48, 464] width 12 height 12
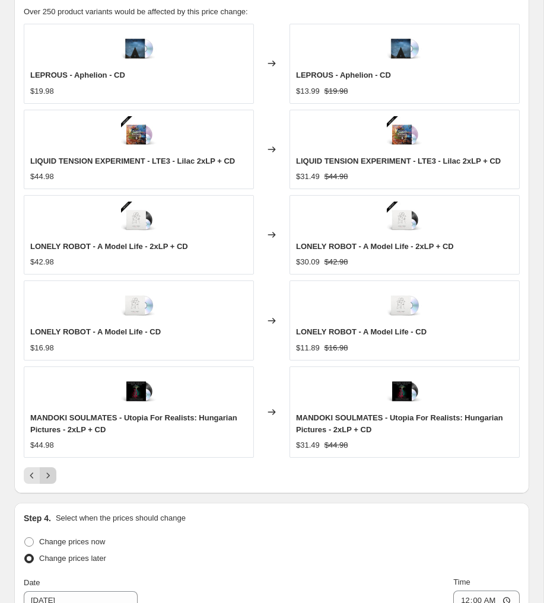
click at [50, 476] on icon "Next" at bounding box center [48, 476] width 12 height 12
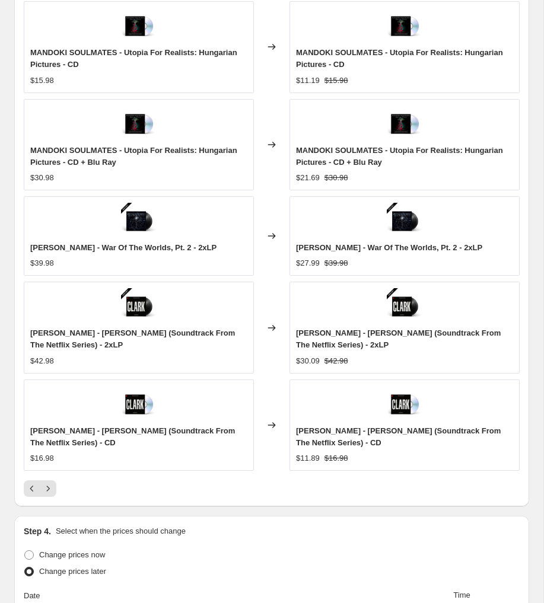
scroll to position [996, 0]
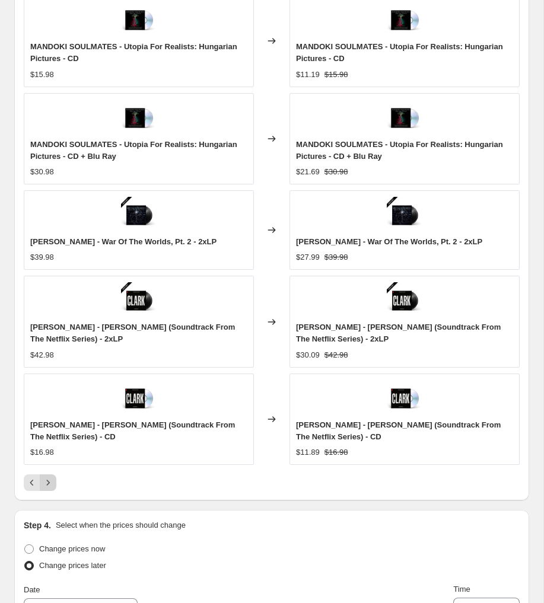
click at [49, 482] on icon "Next" at bounding box center [48, 483] width 12 height 12
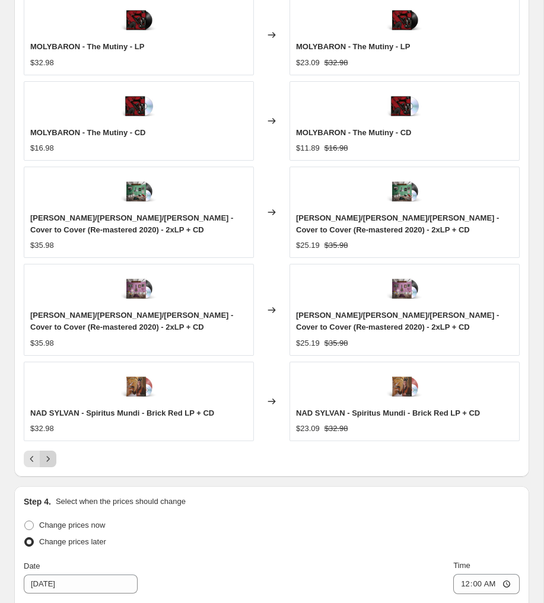
click at [47, 461] on icon "Next" at bounding box center [48, 459] width 12 height 12
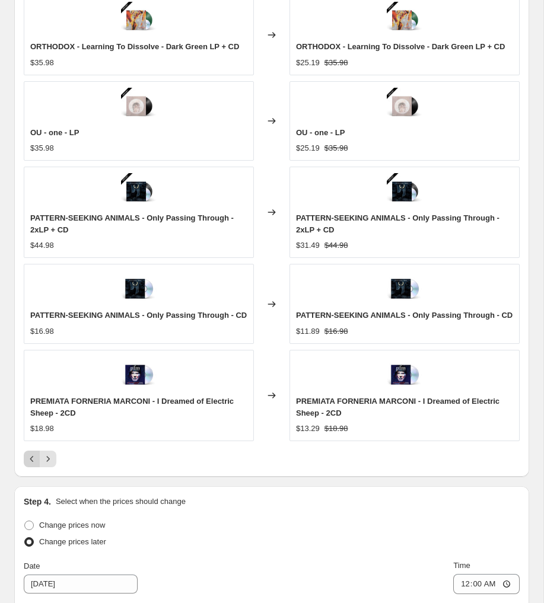
click at [28, 465] on icon "Previous" at bounding box center [32, 459] width 12 height 12
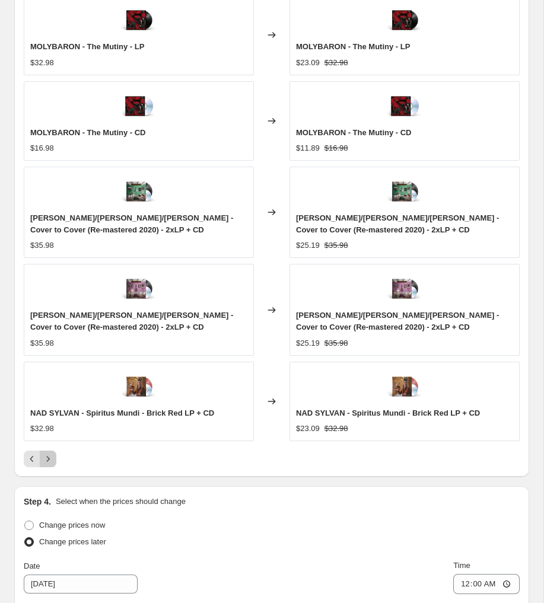
click at [49, 461] on icon "Next" at bounding box center [48, 459] width 12 height 12
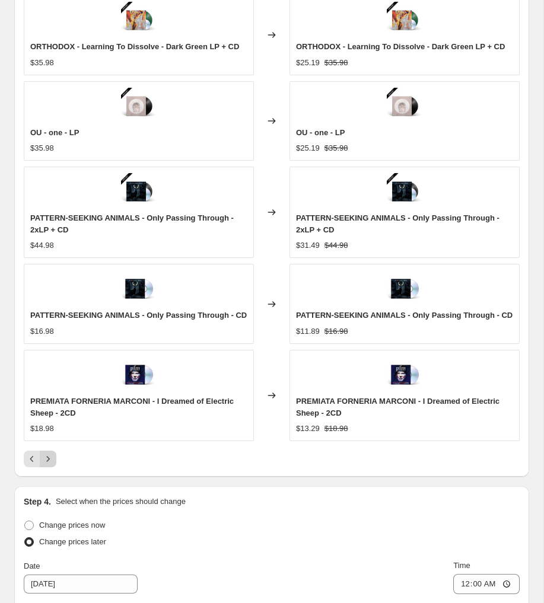
click at [52, 465] on icon "Next" at bounding box center [48, 459] width 12 height 12
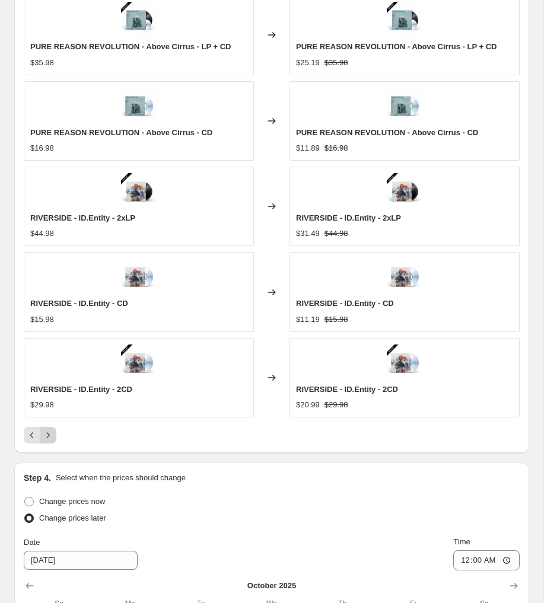
click at [47, 439] on icon "Next" at bounding box center [48, 435] width 12 height 12
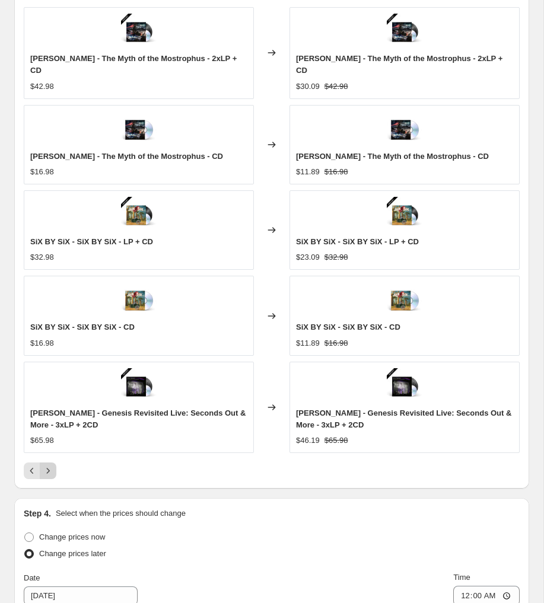
scroll to position [996, 0]
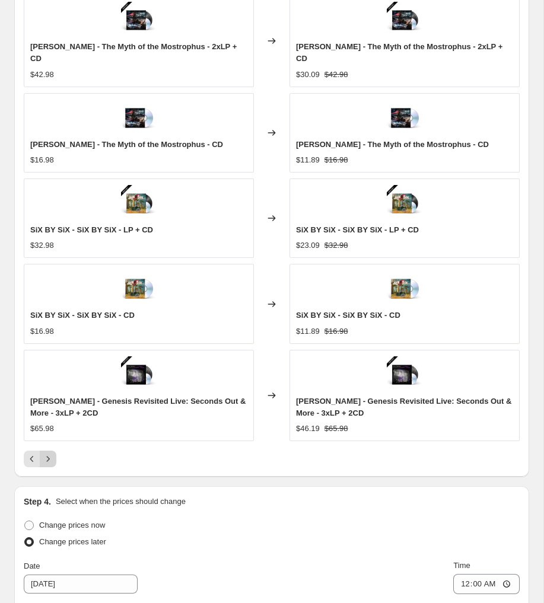
click at [49, 463] on icon "Next" at bounding box center [48, 459] width 12 height 12
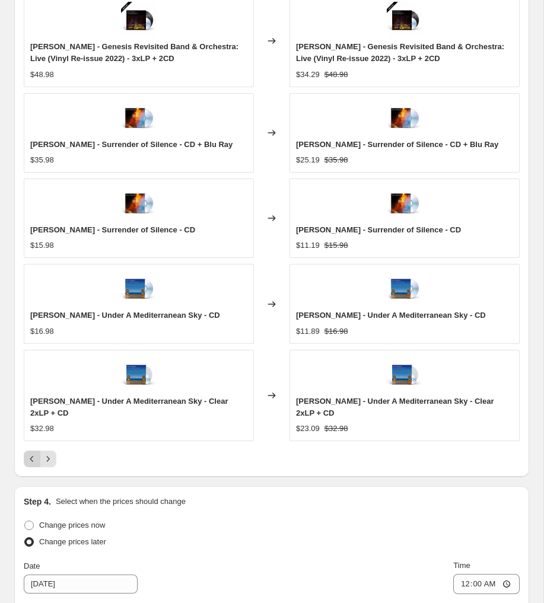
click at [27, 459] on icon "Previous" at bounding box center [32, 459] width 12 height 12
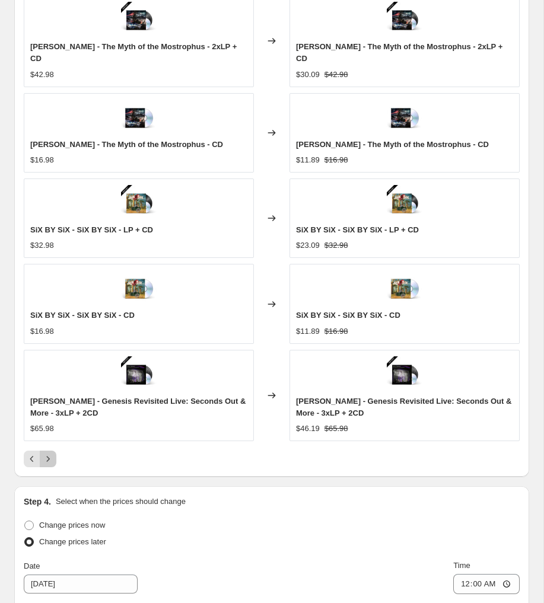
click at [52, 460] on icon "Next" at bounding box center [48, 459] width 12 height 12
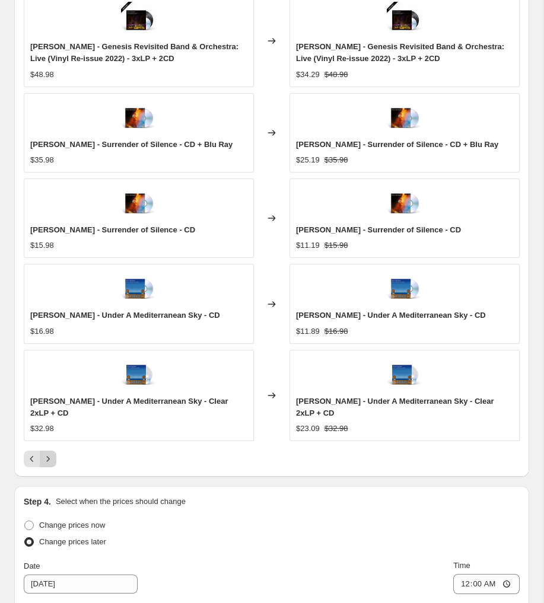
click at [53, 457] on icon "Next" at bounding box center [48, 459] width 12 height 12
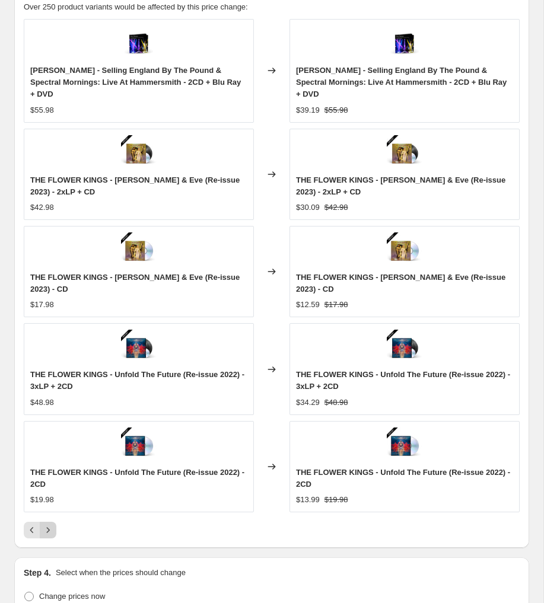
scroll to position [1007, 0]
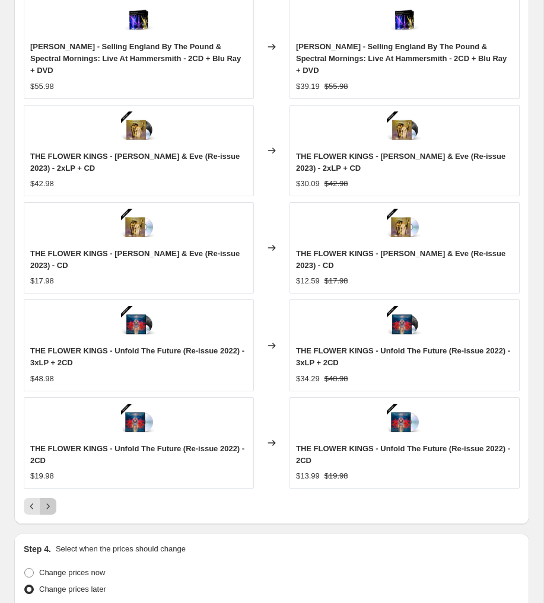
click at [46, 500] on icon "Next" at bounding box center [48, 506] width 12 height 12
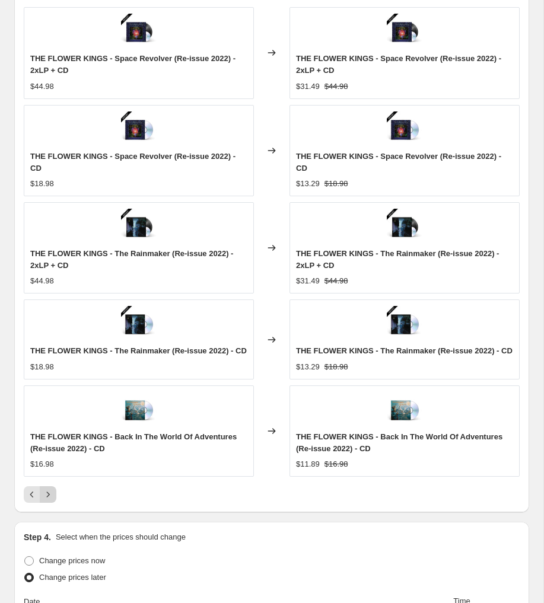
scroll to position [996, 0]
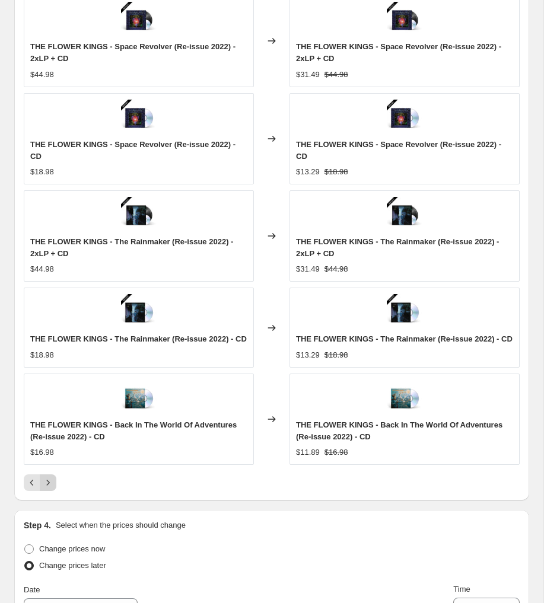
click at [50, 489] on icon "Next" at bounding box center [48, 483] width 12 height 12
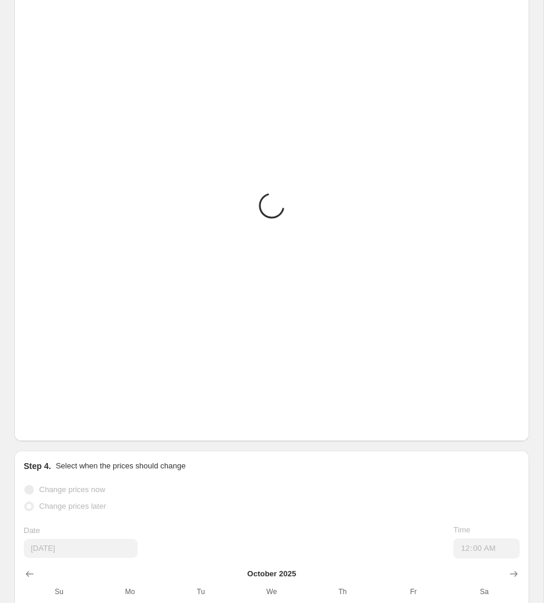
scroll to position [984, 0]
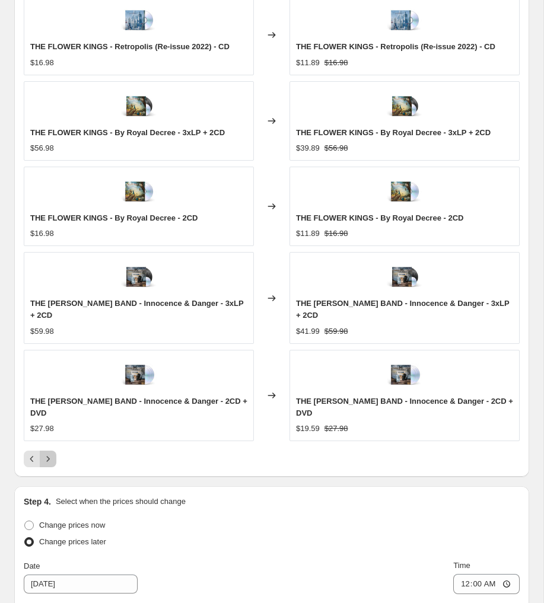
click at [52, 458] on icon "Next" at bounding box center [48, 459] width 12 height 12
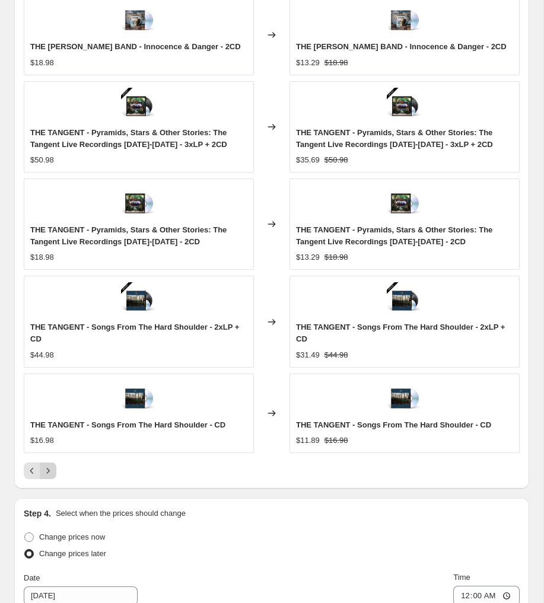
click at [50, 473] on icon "Next" at bounding box center [48, 471] width 12 height 12
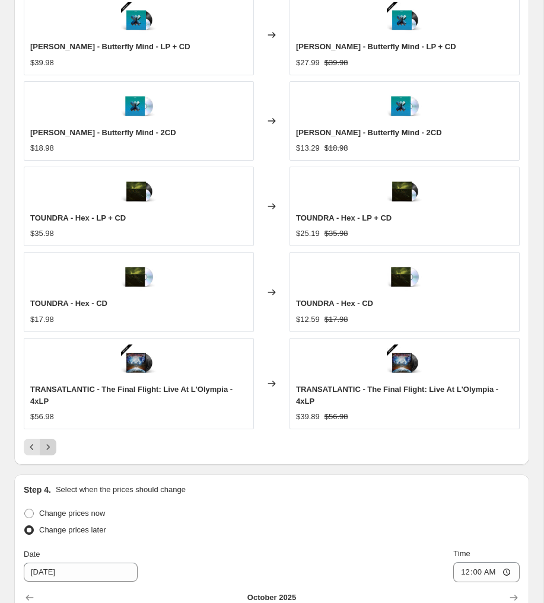
click at [47, 447] on icon "Next" at bounding box center [48, 447] width 12 height 12
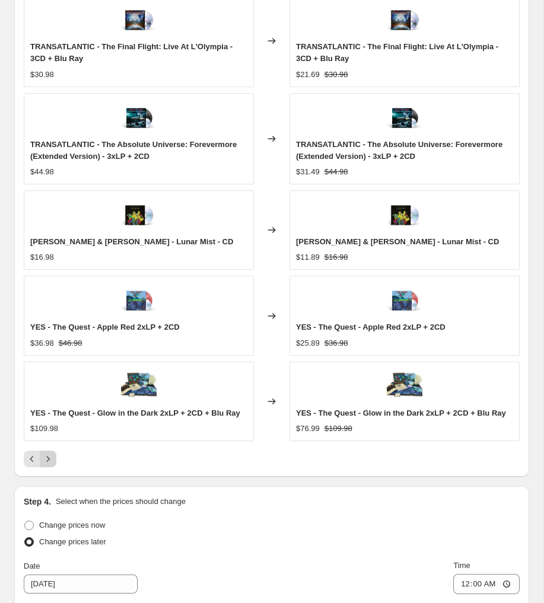
scroll to position [991, 0]
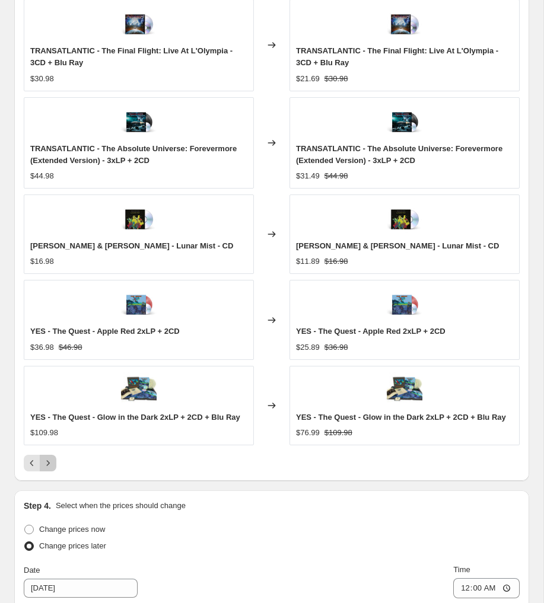
click at [49, 466] on icon "Next" at bounding box center [48, 463] width 12 height 12
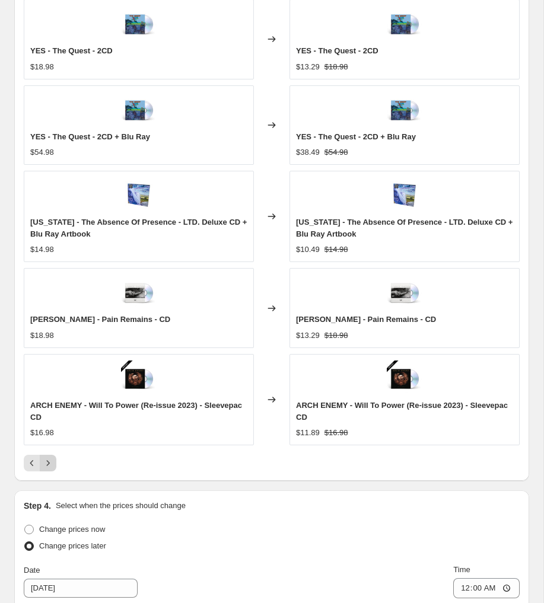
click at [49, 466] on icon "Next" at bounding box center [48, 463] width 12 height 12
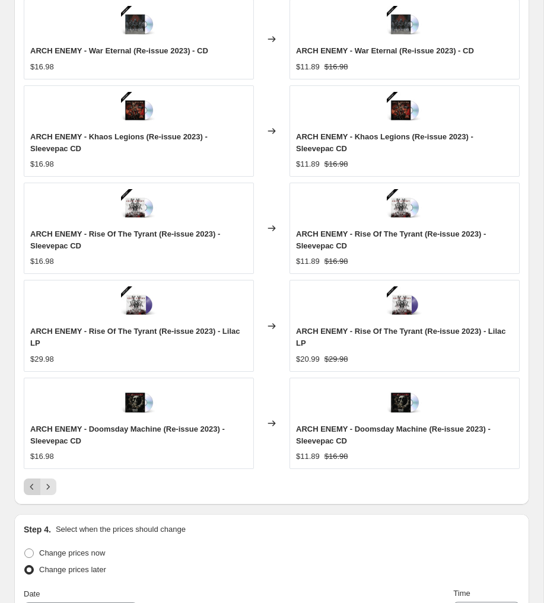
click at [34, 491] on icon "Previous" at bounding box center [32, 487] width 12 height 12
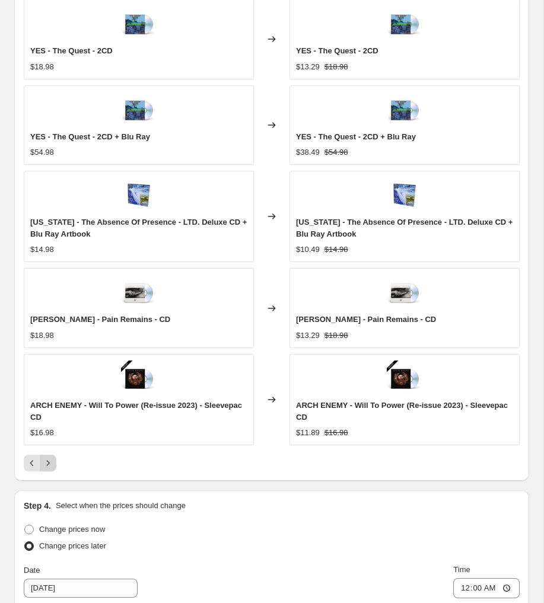
click at [53, 460] on icon "Next" at bounding box center [48, 463] width 12 height 12
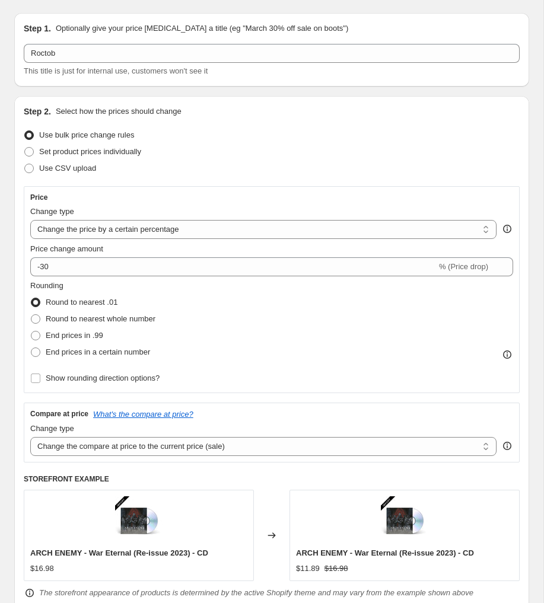
scroll to position [0, 0]
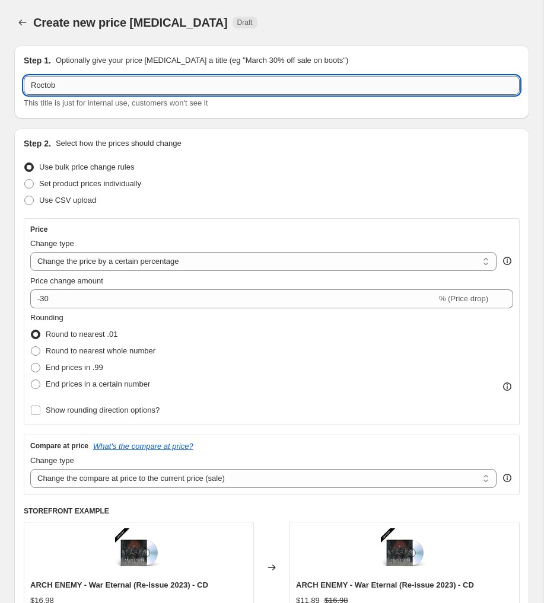
click at [71, 85] on input "Roctob" at bounding box center [272, 85] width 496 height 19
type input "Rocktober Sale"
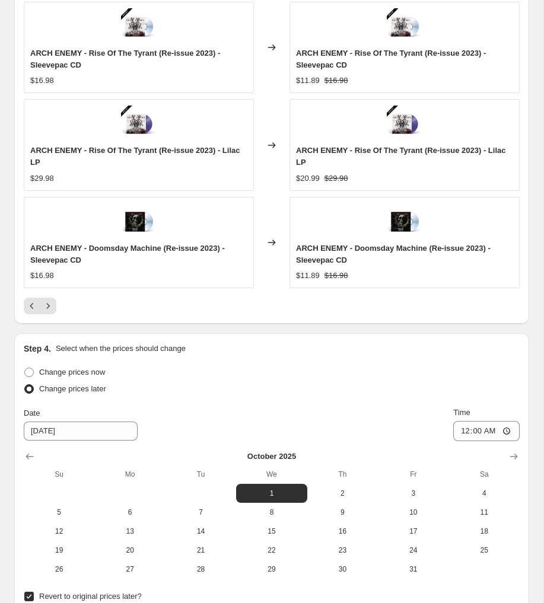
scroll to position [1492, 0]
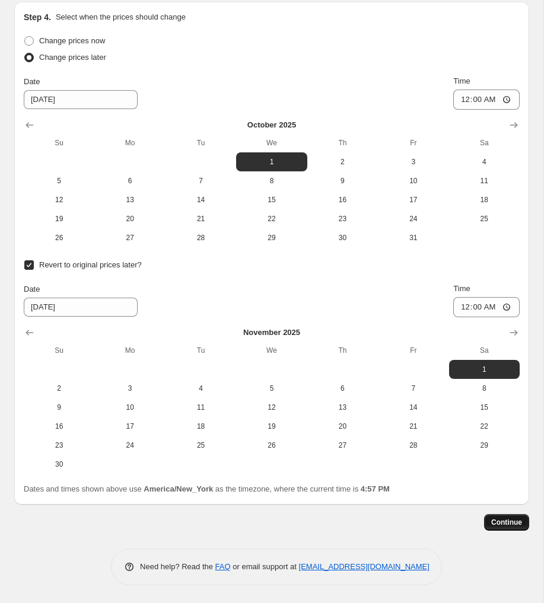
click at [502, 524] on span "Continue" at bounding box center [506, 522] width 31 height 9
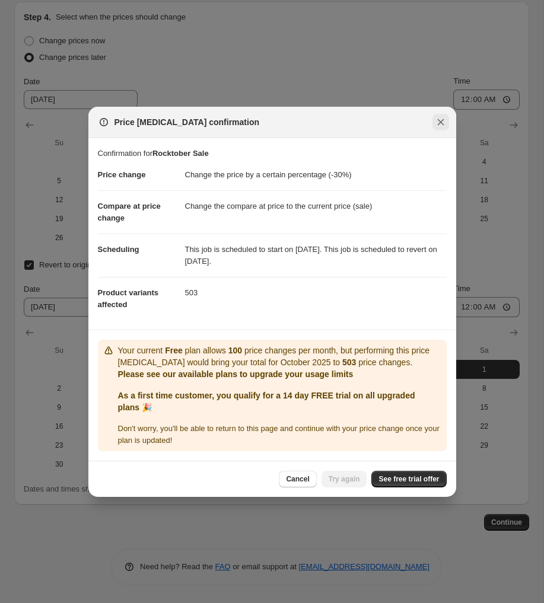
click at [439, 124] on icon "Close" at bounding box center [441, 122] width 12 height 12
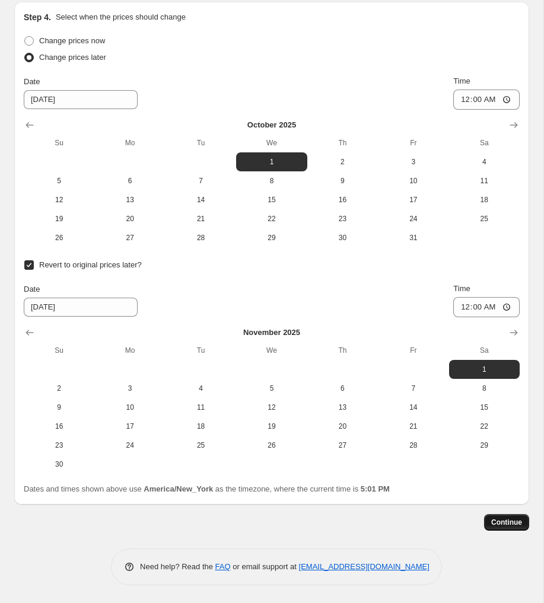
click at [503, 521] on span "Continue" at bounding box center [506, 522] width 31 height 9
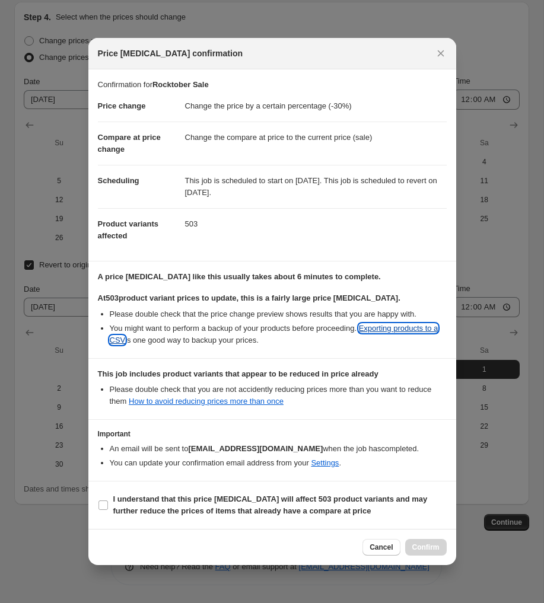
click at [409, 329] on link "Exporting products to a CSV" at bounding box center [274, 334] width 329 height 21
click at [307, 343] on li "You might want to perform a backup of your products before proceeding. Exportin…" at bounding box center [278, 335] width 337 height 24
click at [101, 505] on input "I understand that this price change job will affect 503 product variants and ma…" at bounding box center [102, 504] width 9 height 9
checkbox input "true"
click at [430, 546] on span "Confirm" at bounding box center [425, 547] width 27 height 9
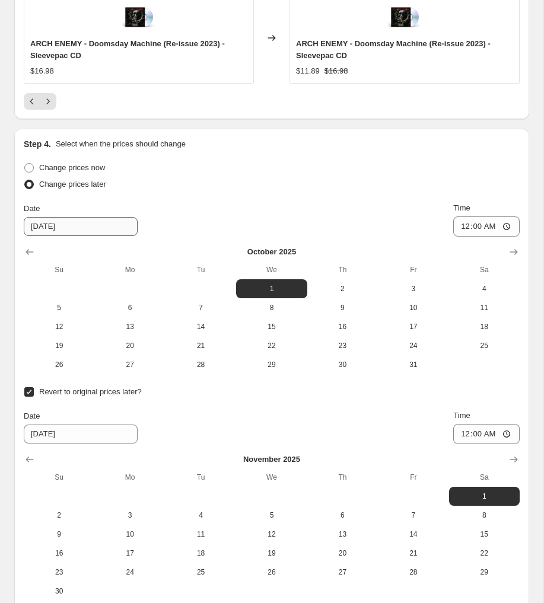
scroll to position [1564, 0]
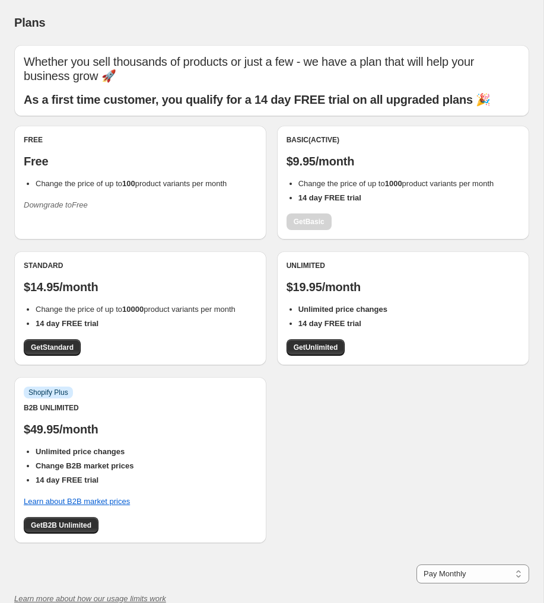
click at [317, 222] on div "Basic (Active) $9.95/month Change the price of up to 1000 product variants per …" at bounding box center [402, 182] width 233 height 95
click at [179, 347] on div "Standard $14.95/month Change the price of up to 10000 product variants per mont…" at bounding box center [140, 308] width 233 height 95
click at [345, 458] on div "Free Free Change the price of up to 100 product variants per month Downgrade to…" at bounding box center [271, 340] width 515 height 429
click at [310, 221] on div "Basic (Active) $9.95/month Change the price of up to 1000 product variants per …" at bounding box center [402, 182] width 233 height 95
click at [308, 221] on div "Basic (Active) $9.95/month Change the price of up to 1000 product variants per …" at bounding box center [402, 182] width 233 height 95
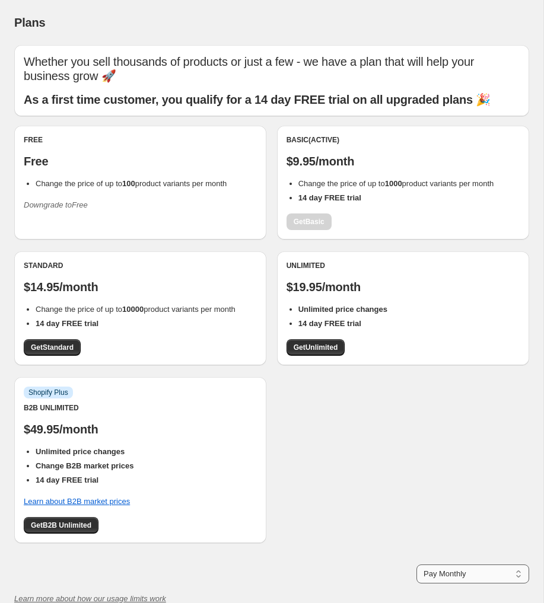
click at [435, 578] on select "Pay Monthly Pay Yearly (Save 16%)" at bounding box center [472, 574] width 113 height 19
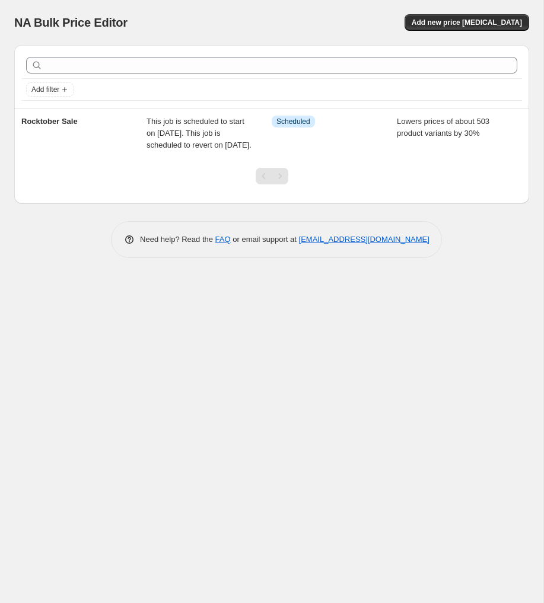
click at [249, 374] on div "NA Bulk Price Editor. This page is ready NA Bulk Price Editor Add new price [ME…" at bounding box center [271, 301] width 543 height 603
click at [269, 343] on div "NA Bulk Price Editor. This page is ready NA Bulk Price Editor Add new price [ME…" at bounding box center [271, 301] width 543 height 603
click at [281, 327] on div "NA Bulk Price Editor. This page is ready NA Bulk Price Editor Add new price [ME…" at bounding box center [271, 301] width 543 height 603
